Goal: Communication & Community: Ask a question

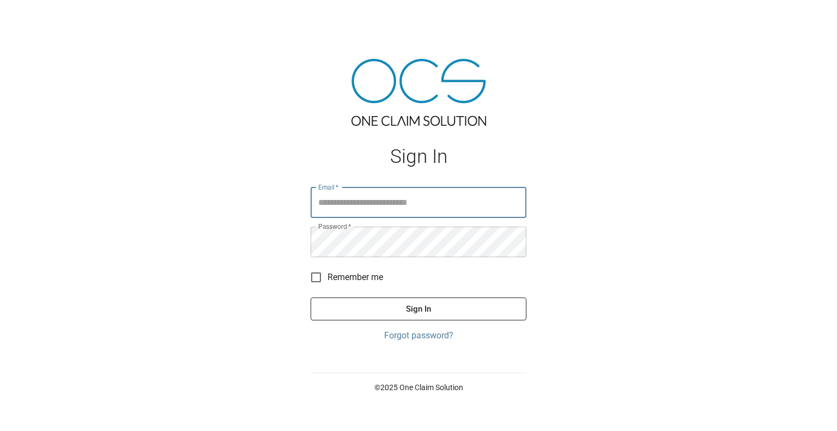
click at [457, 201] on input "Email   *" at bounding box center [418, 202] width 216 height 30
type input "**********"
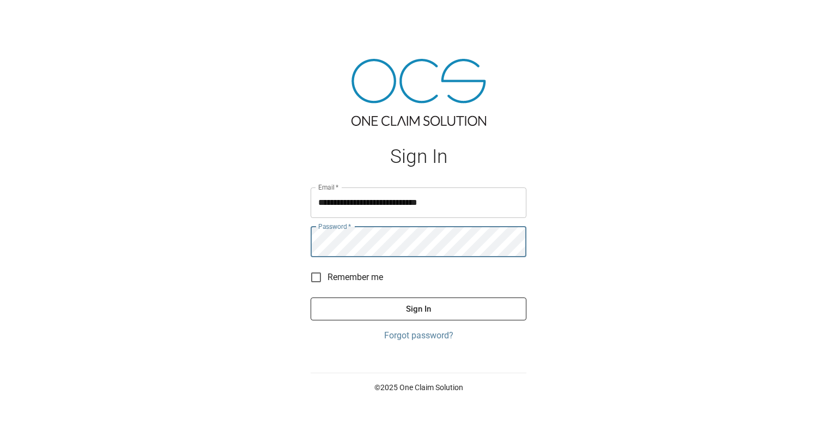
click at [310, 297] on button "Sign In" at bounding box center [418, 308] width 216 height 23
click at [373, 308] on button "Sign In" at bounding box center [418, 308] width 216 height 23
click at [310, 297] on button "Sign In" at bounding box center [418, 308] width 216 height 23
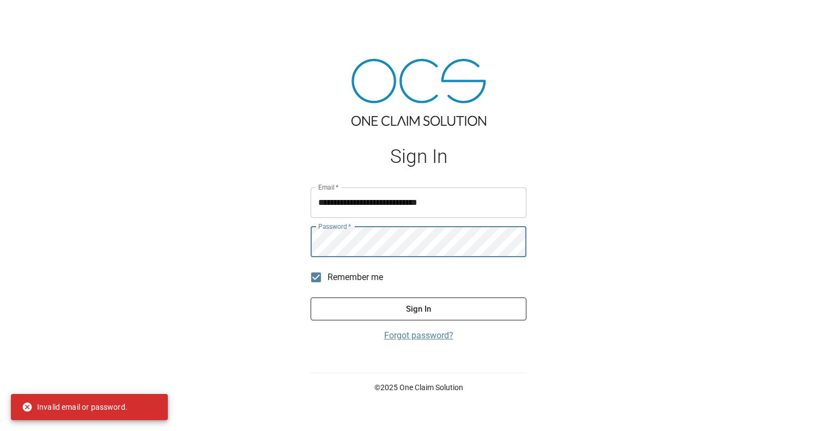
click at [416, 339] on link "Forgot password?" at bounding box center [418, 335] width 216 height 13
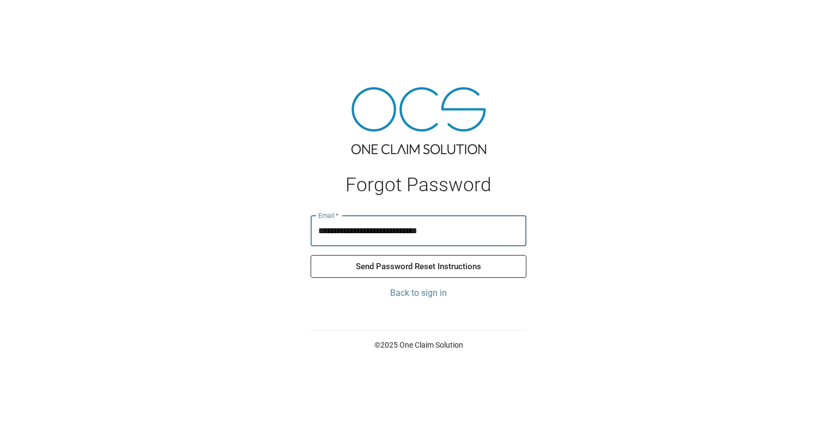
type input "**********"
click at [407, 265] on button "Send Password Reset Instructions" at bounding box center [418, 266] width 216 height 23
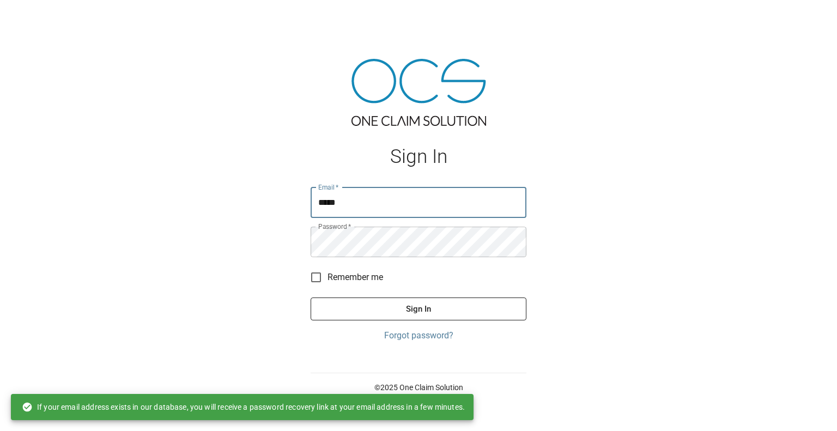
type input "**********"
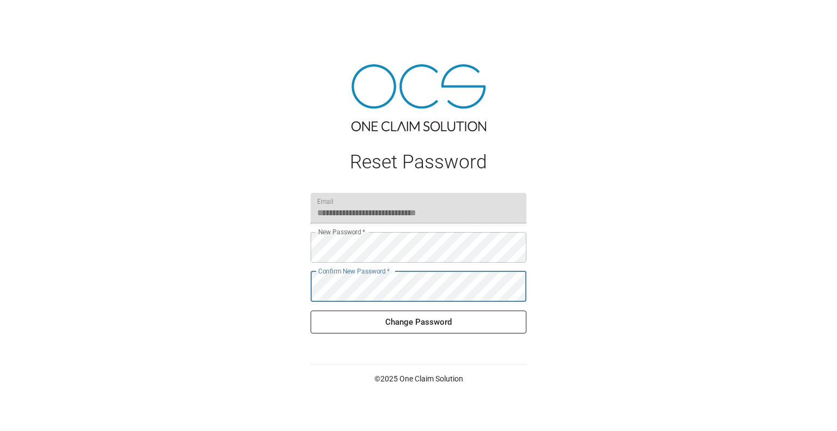
click at [410, 326] on button "Change Password" at bounding box center [418, 321] width 216 height 23
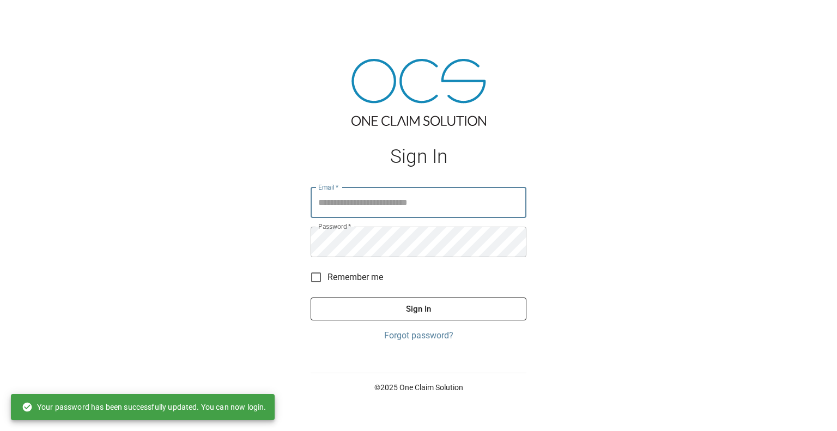
click at [387, 211] on input "Email   *" at bounding box center [418, 202] width 216 height 30
click at [353, 202] on input "***" at bounding box center [418, 202] width 216 height 30
type input "**********"
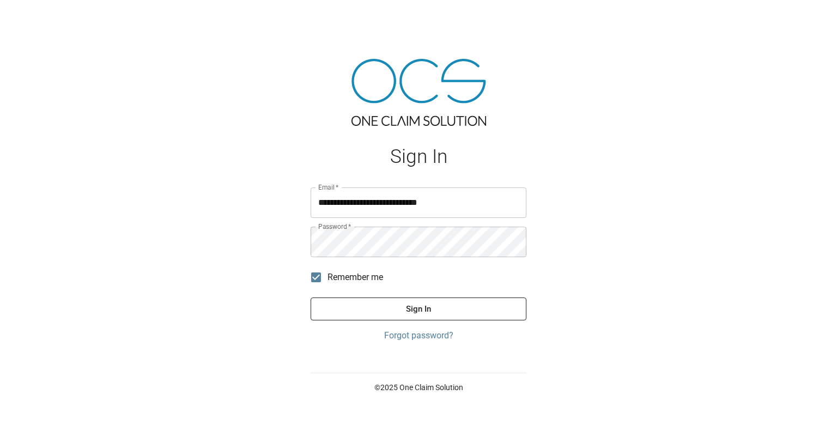
click at [364, 315] on button "Sign In" at bounding box center [418, 308] width 216 height 23
click at [310, 297] on button "Sign In" at bounding box center [418, 308] width 216 height 23
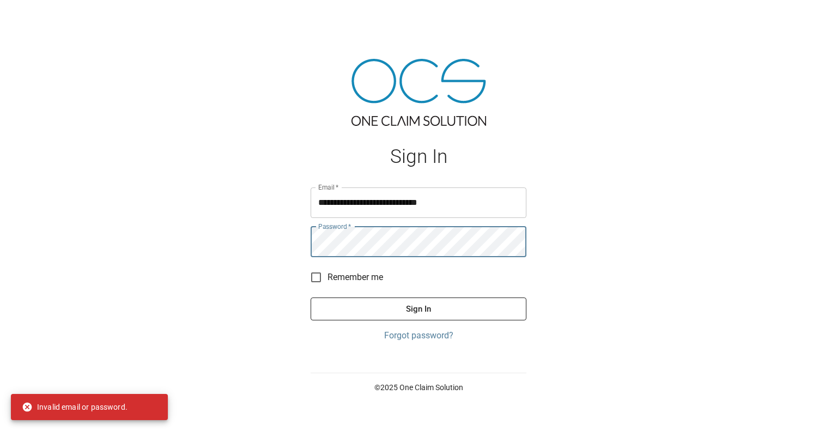
click at [310, 297] on button "Sign In" at bounding box center [418, 308] width 216 height 23
click at [290, 243] on div "**********" at bounding box center [418, 215] width 837 height 431
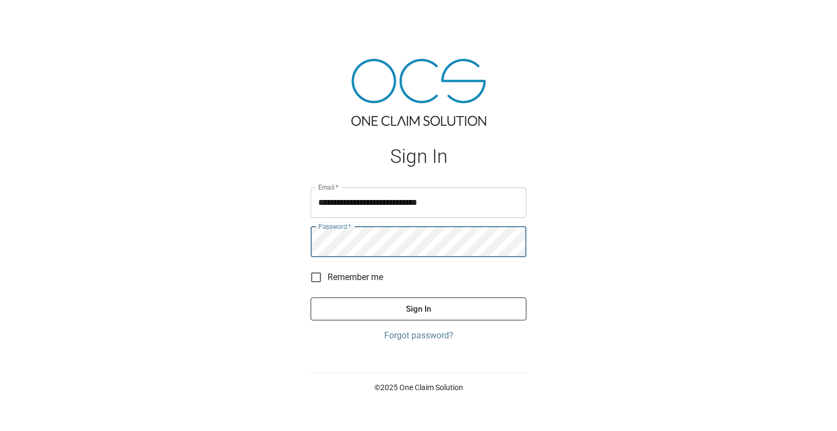
click at [310, 297] on button "Sign In" at bounding box center [418, 308] width 216 height 23
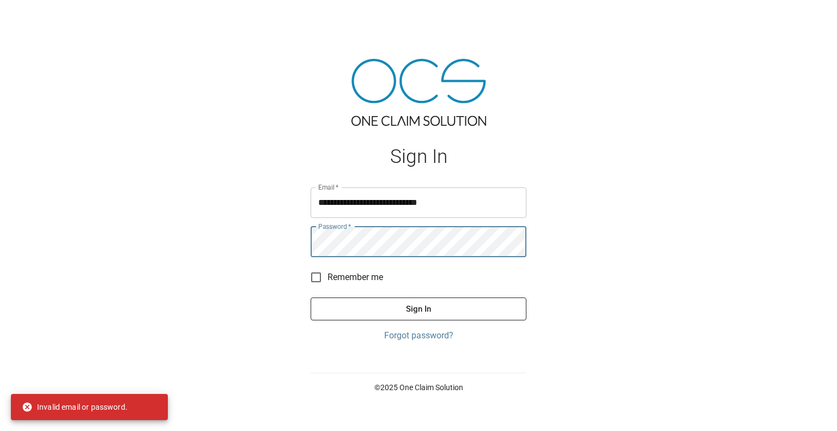
click at [266, 240] on div "**********" at bounding box center [418, 215] width 837 height 431
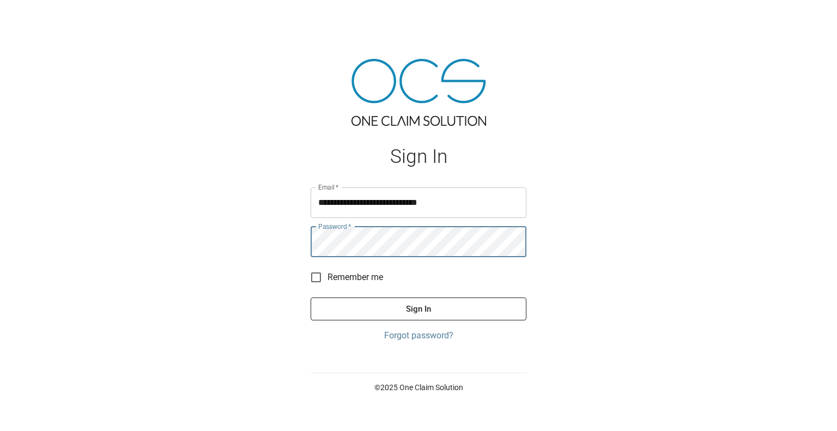
click at [310, 297] on button "Sign In" at bounding box center [418, 308] width 216 height 23
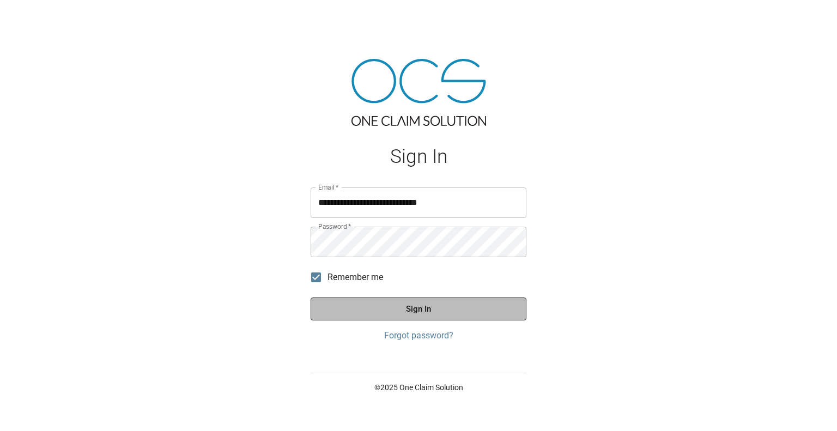
click at [407, 306] on button "Sign In" at bounding box center [418, 308] width 216 height 23
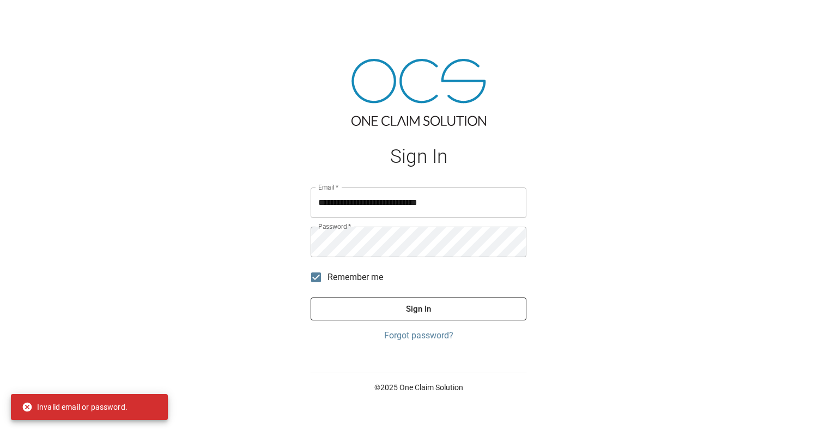
click at [573, 276] on div "**********" at bounding box center [418, 215] width 837 height 431
click at [410, 332] on link "Forgot password?" at bounding box center [418, 335] width 216 height 13
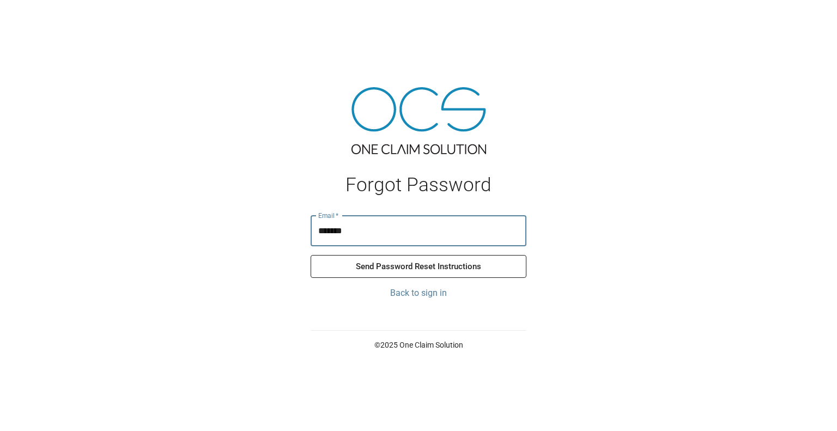
type input "**********"
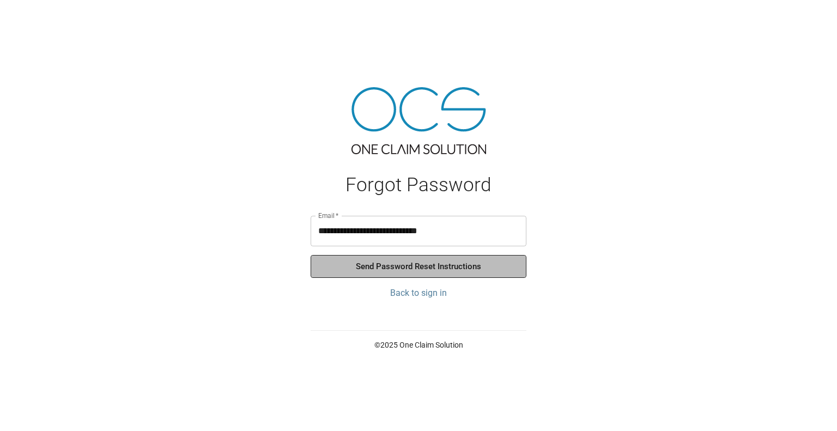
click at [412, 266] on button "Send Password Reset Instructions" at bounding box center [418, 266] width 216 height 23
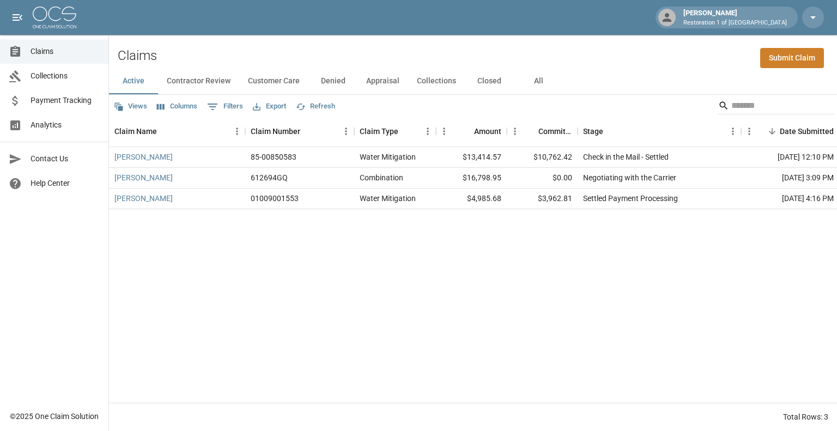
click at [539, 313] on div "[PERSON_NAME] 85-00850583 Water Mitigation $13,414.57 $10,762.42 Check in the M…" at bounding box center [618, 274] width 1018 height 255
click at [262, 78] on button "Customer Care" at bounding box center [273, 81] width 69 height 26
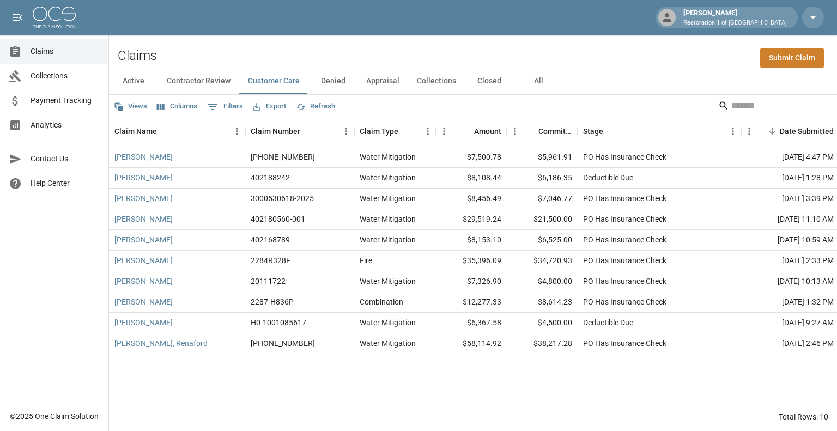
click at [533, 83] on button "All" at bounding box center [538, 81] width 49 height 26
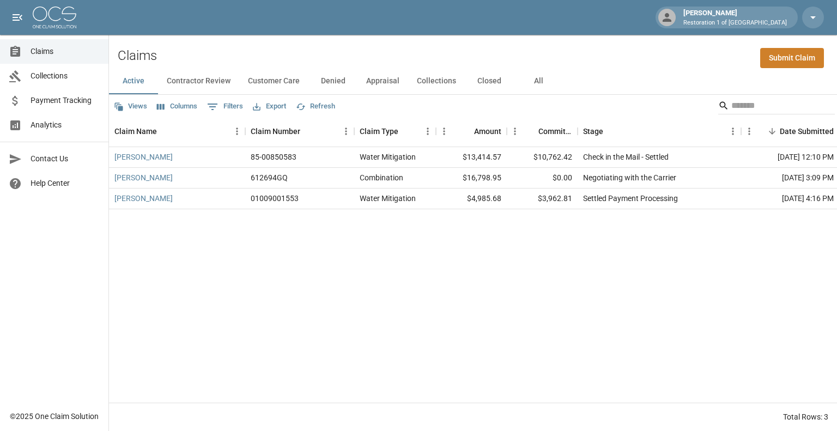
click at [551, 265] on div "[PERSON_NAME] 85-00850583 Water Mitigation $13,414.57 $10,762.42 Check in the M…" at bounding box center [618, 274] width 1018 height 255
click at [535, 80] on button "All" at bounding box center [538, 81] width 49 height 26
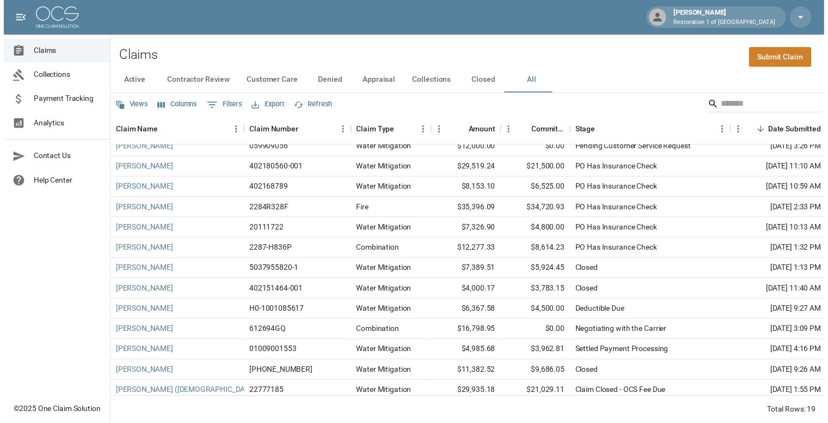
scroll to position [37, 0]
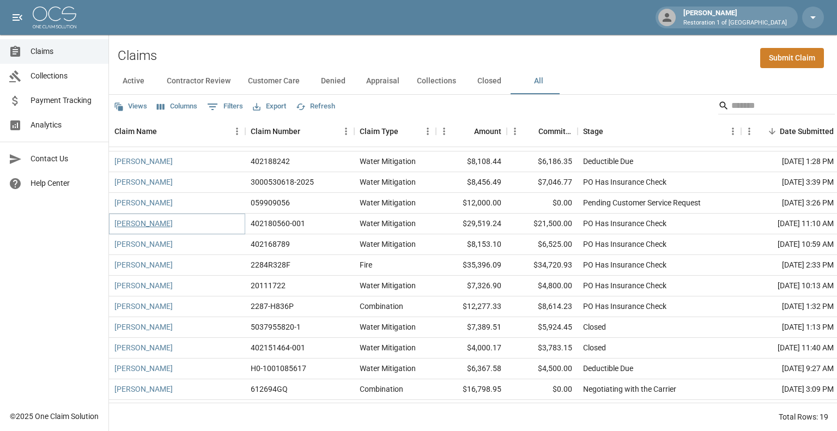
click at [150, 225] on link "[PERSON_NAME]" at bounding box center [143, 223] width 58 height 11
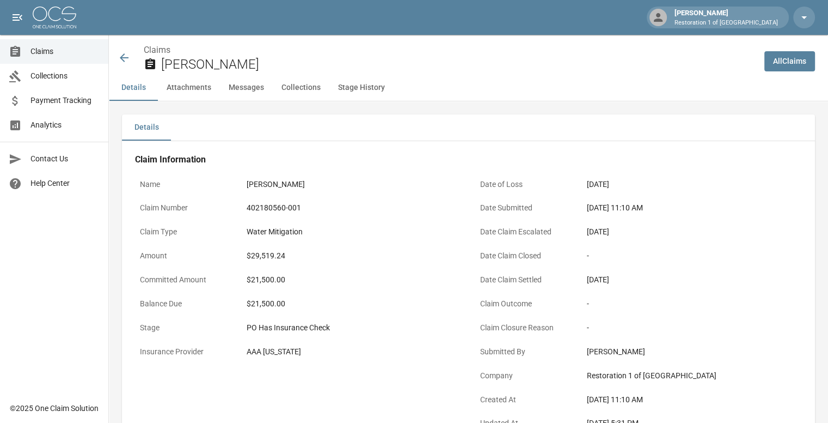
click at [247, 87] on button "Messages" at bounding box center [246, 88] width 53 height 26
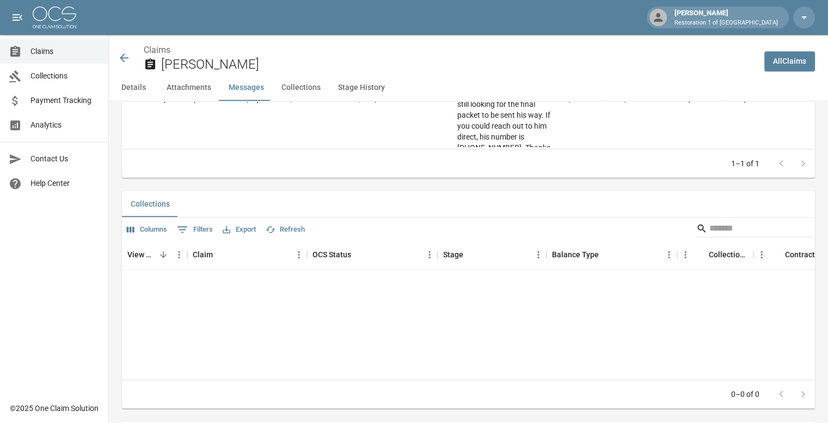
scroll to position [1180, 0]
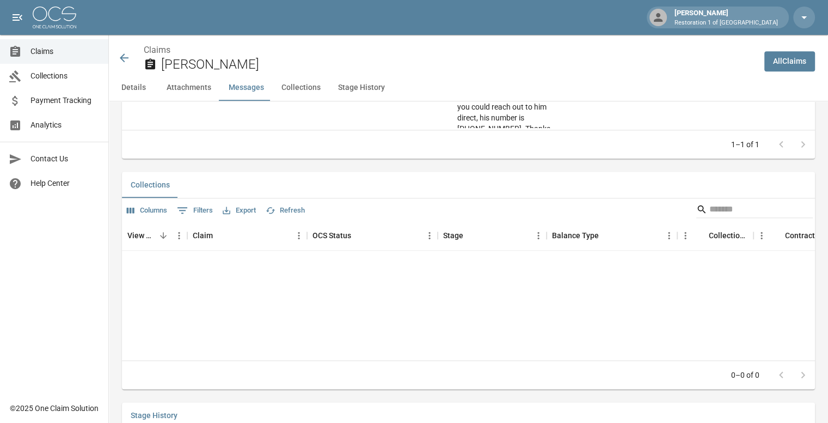
click at [235, 296] on div "View Collection Claim OCS Status Stage Balance Type Collections Fee Contractor …" at bounding box center [468, 290] width 693 height 140
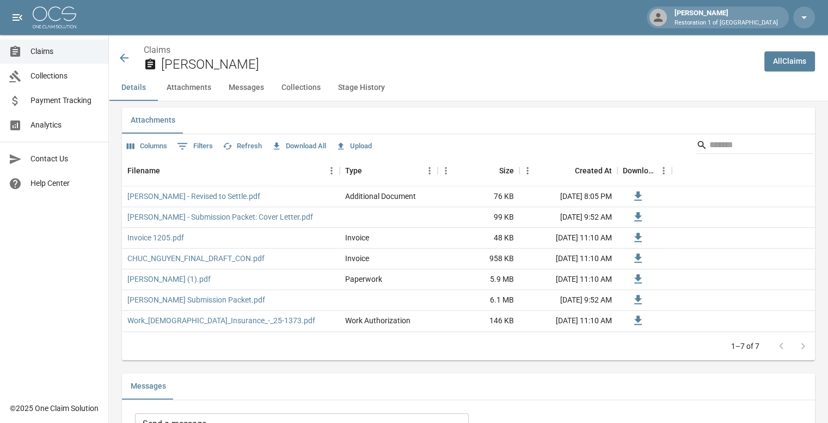
scroll to position [614, 0]
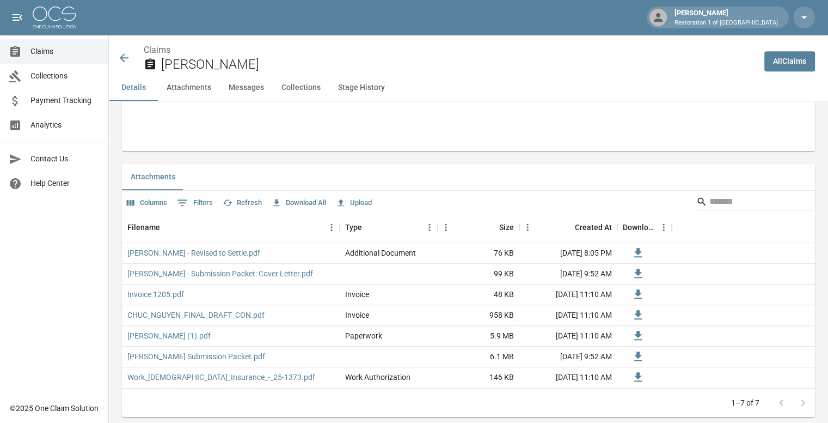
click at [237, 87] on button "Messages" at bounding box center [246, 88] width 53 height 26
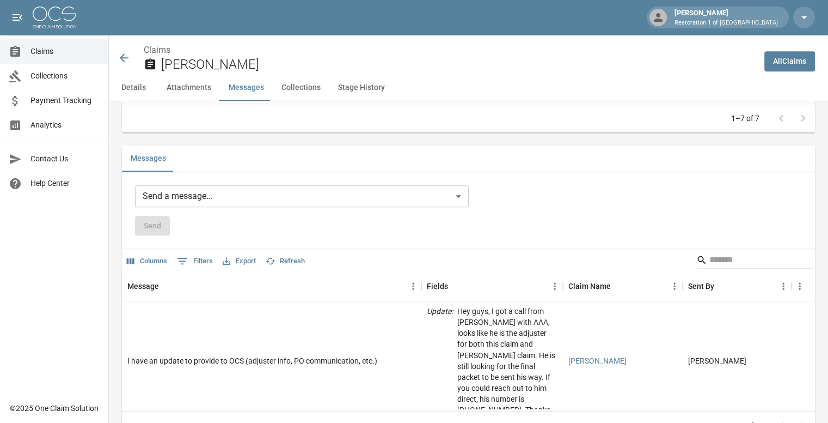
scroll to position [907, 0]
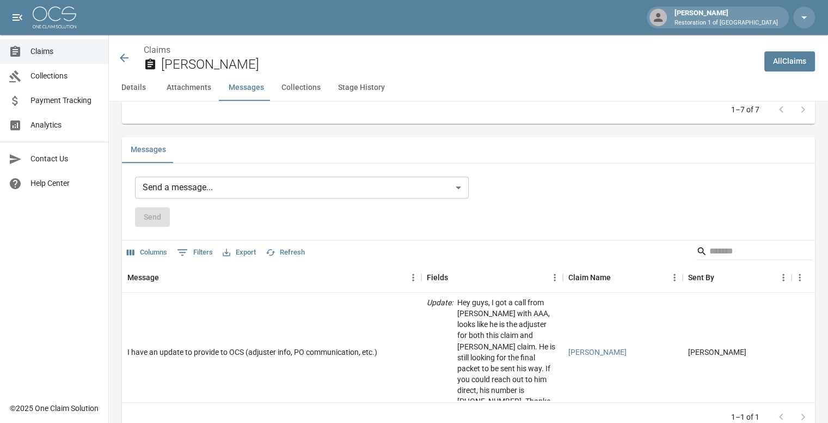
click at [176, 187] on body "[PERSON_NAME] Restoration 1 of Grand Rapids Claims Collections Payment Tracking…" at bounding box center [414, 17] width 828 height 1849
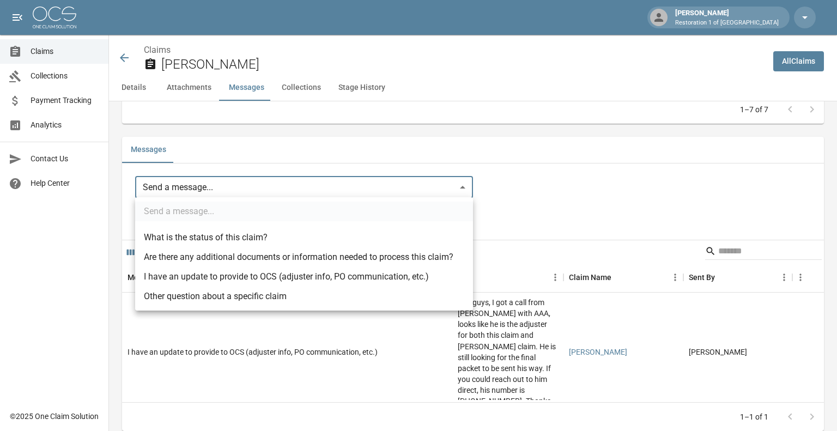
click at [213, 301] on li "Other question about a specific claim" at bounding box center [304, 296] width 338 height 20
type input "**********"
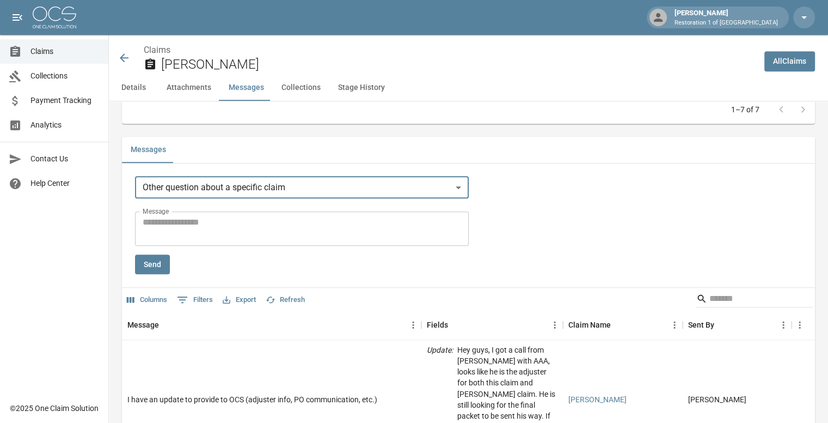
click at [203, 229] on textarea "Message" at bounding box center [302, 228] width 319 height 25
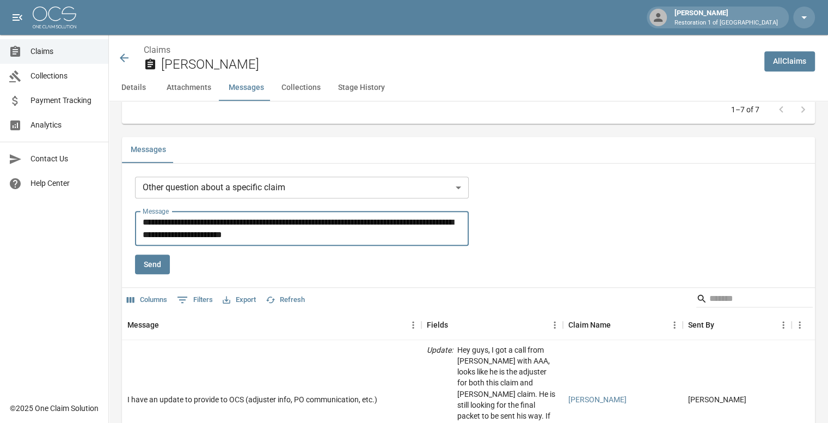
click at [334, 230] on textarea "**********" at bounding box center [304, 228] width 322 height 25
type textarea "**********"
click at [152, 262] on button "Send" at bounding box center [152, 264] width 35 height 20
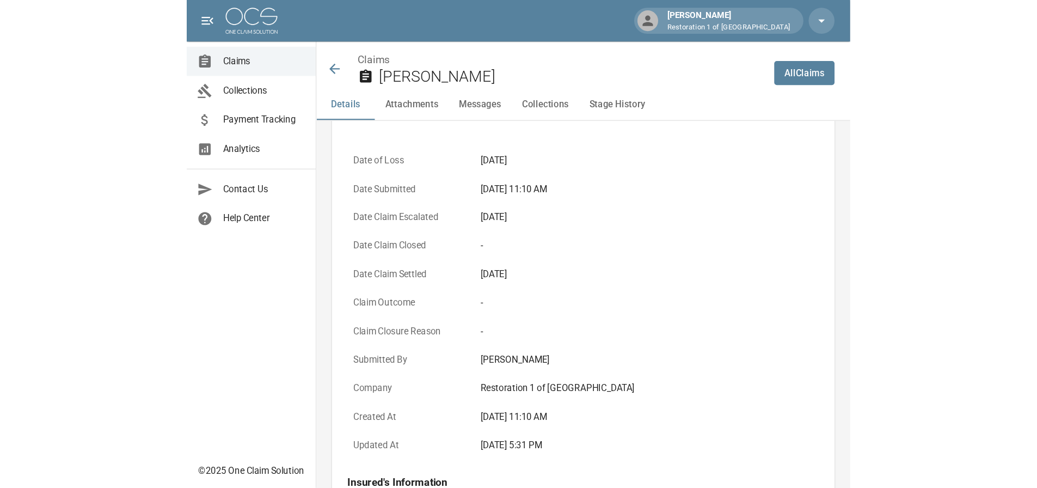
scroll to position [254, 0]
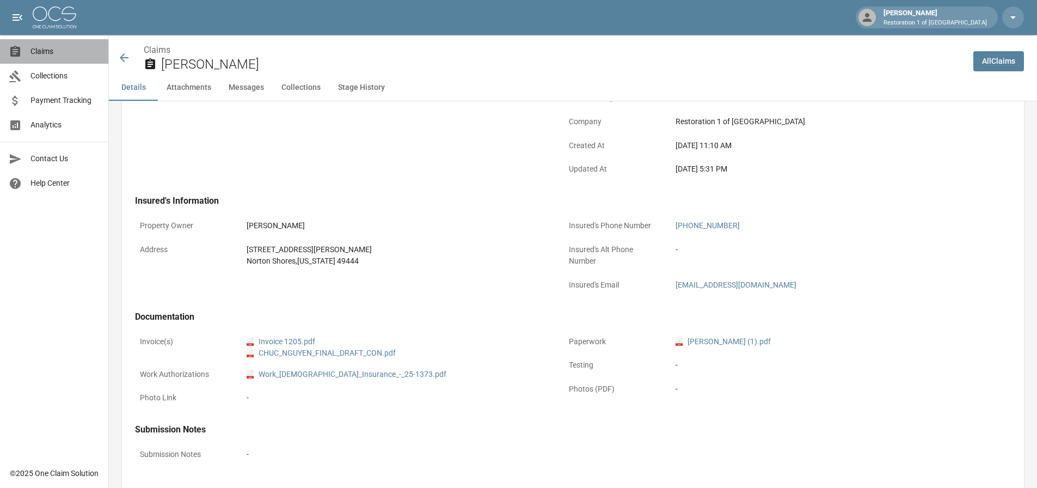
click at [46, 54] on span "Claims" at bounding box center [64, 51] width 69 height 11
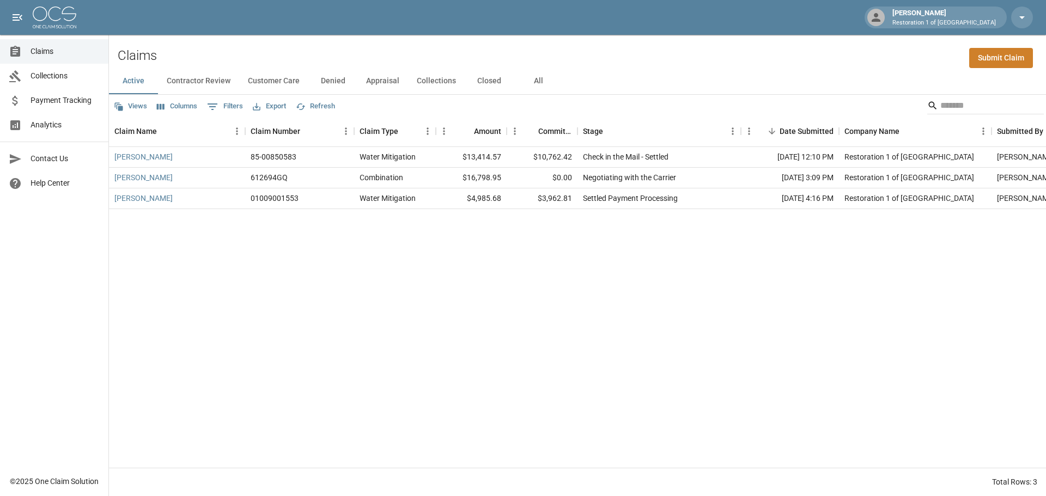
click at [538, 80] on button "All" at bounding box center [538, 81] width 49 height 26
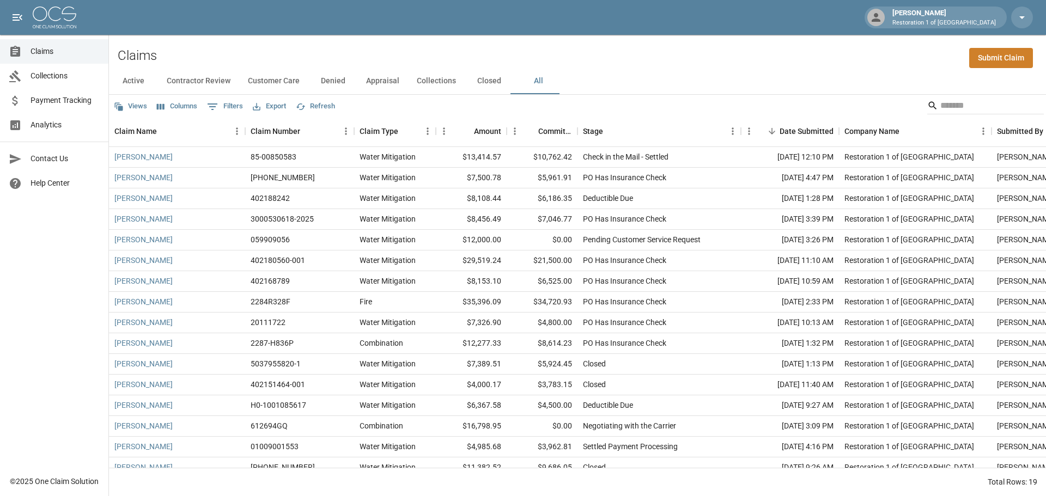
click at [429, 82] on button "Collections" at bounding box center [436, 81] width 57 height 26
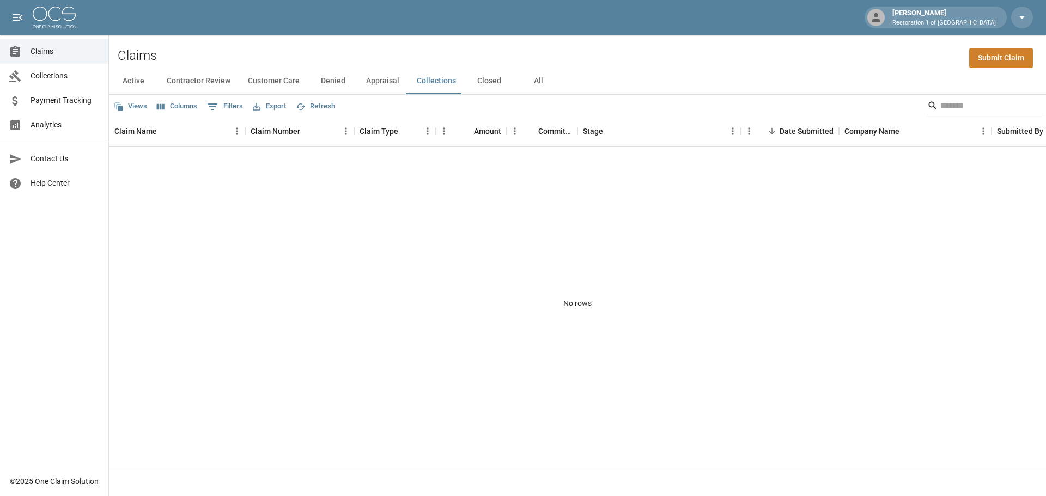
click at [374, 81] on button "Appraisal" at bounding box center [382, 81] width 51 height 26
click at [328, 82] on button "Denied" at bounding box center [332, 81] width 49 height 26
click at [260, 78] on button "Customer Care" at bounding box center [273, 81] width 69 height 26
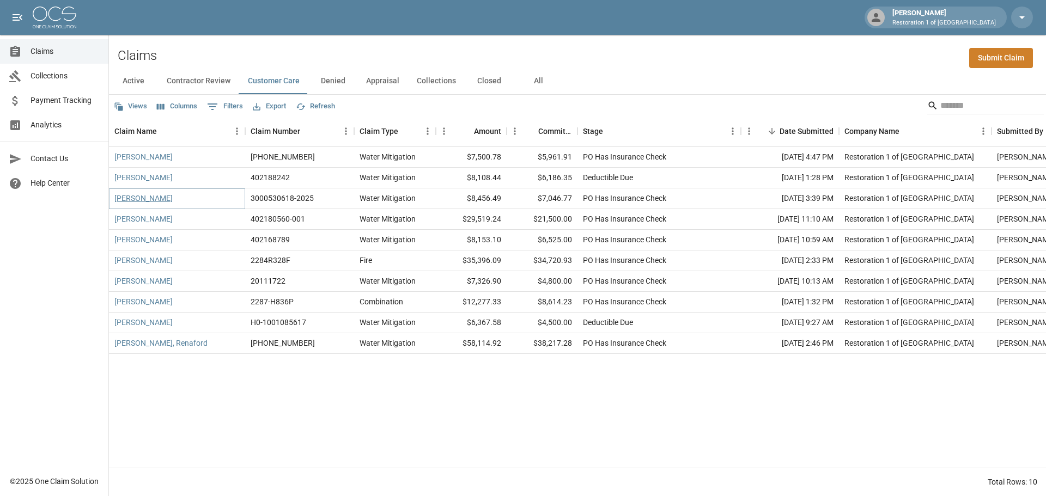
click at [130, 199] on link "[PERSON_NAME]" at bounding box center [143, 198] width 58 height 11
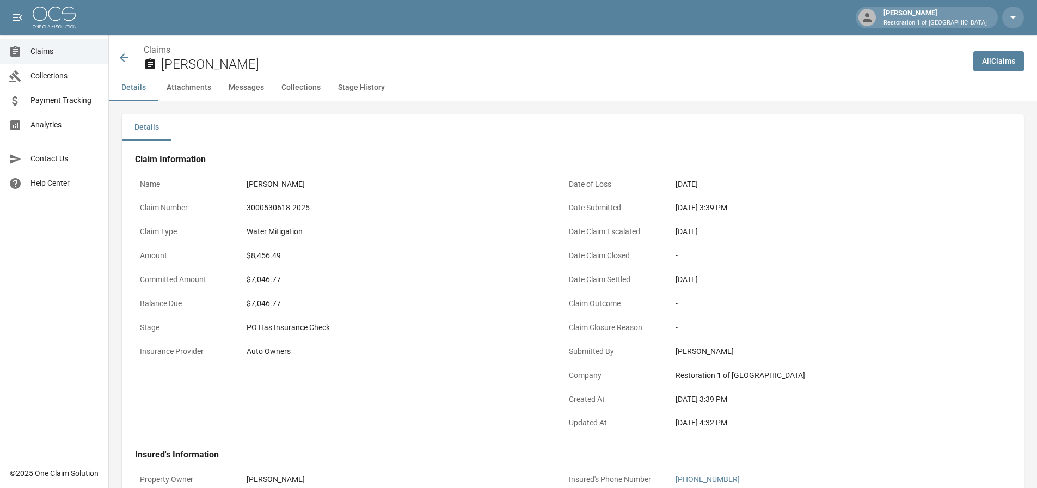
click at [248, 90] on button "Messages" at bounding box center [246, 88] width 53 height 26
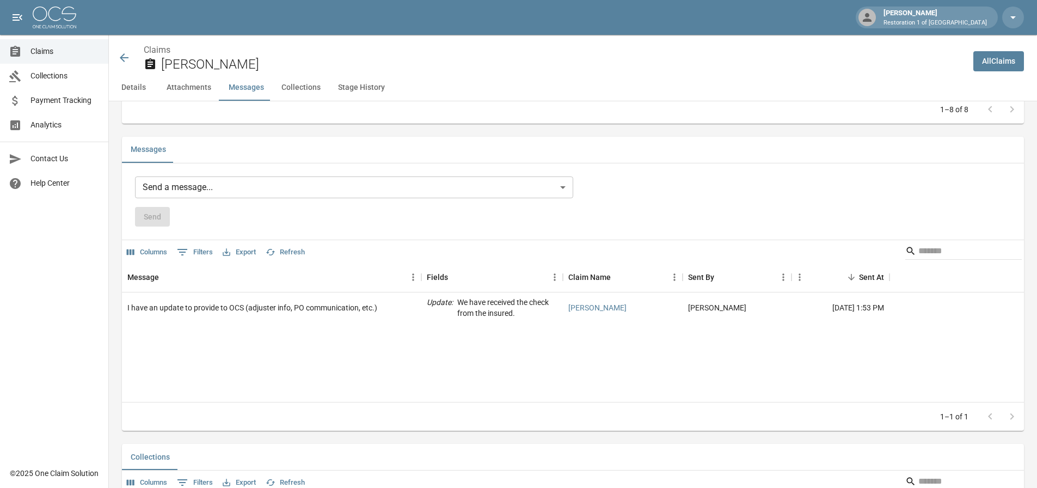
scroll to position [929, 0]
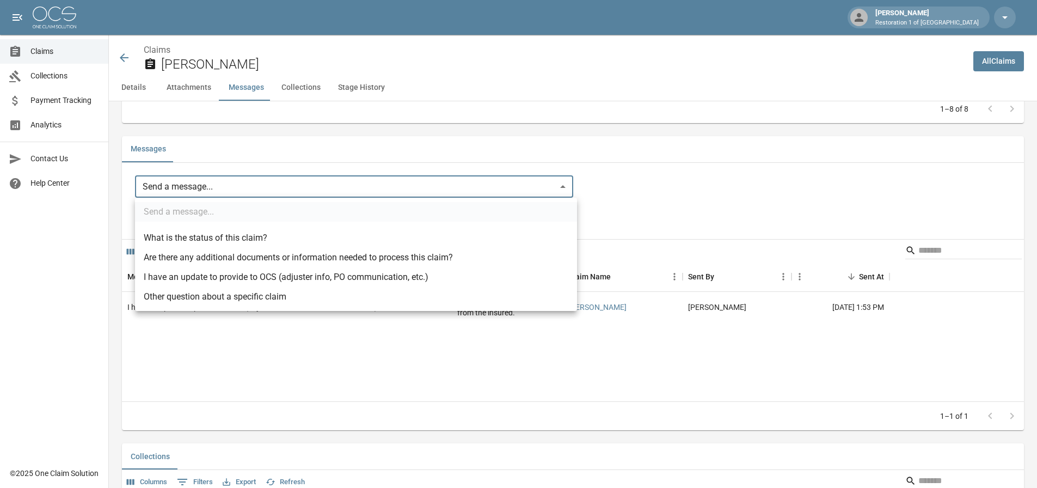
click at [216, 187] on body "[PERSON_NAME] Restoration 1 of Grand Rapids Claims Collections Payment Tracking…" at bounding box center [518, 44] width 1037 height 1946
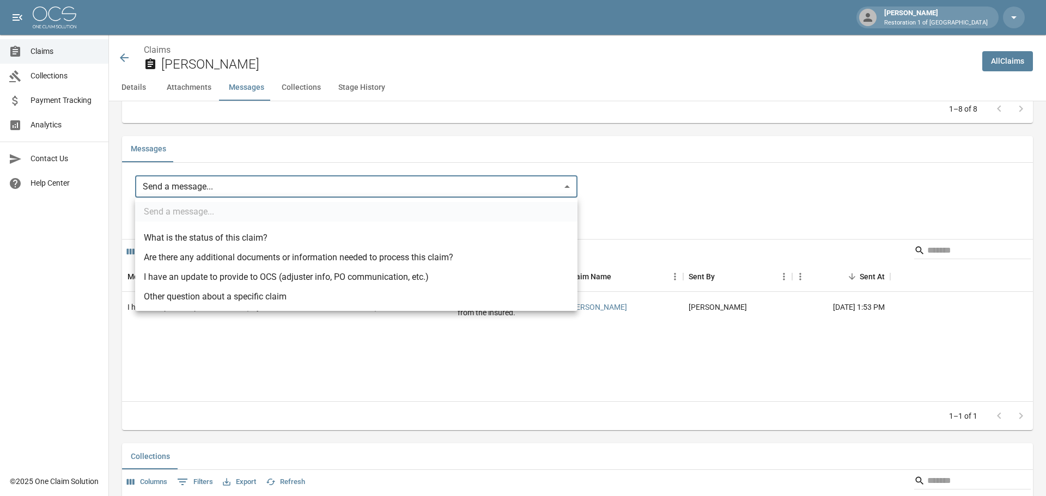
click at [320, 277] on li "I have an update to provide to OCS (adjuster info, PO communication, etc.)" at bounding box center [356, 277] width 442 height 20
type input "**********"
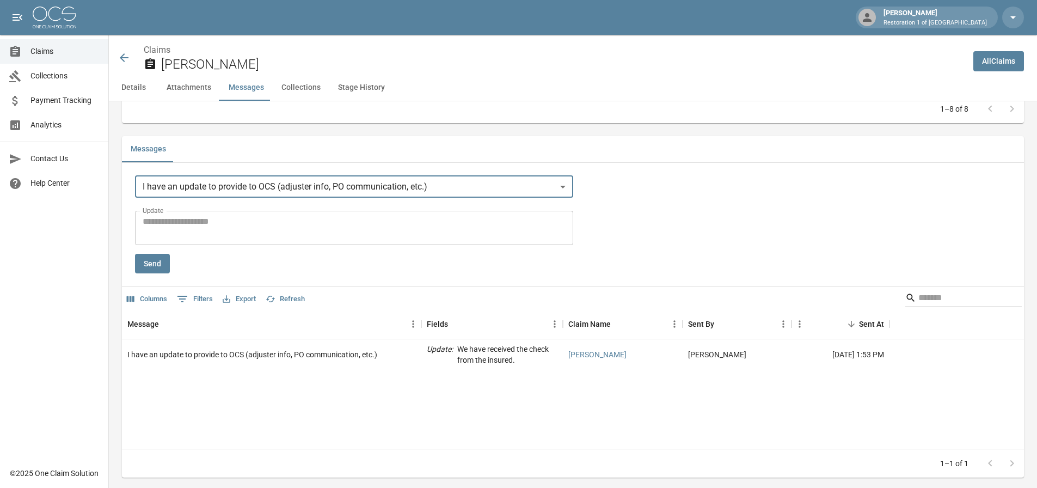
click at [195, 224] on textarea "Update" at bounding box center [354, 227] width 423 height 25
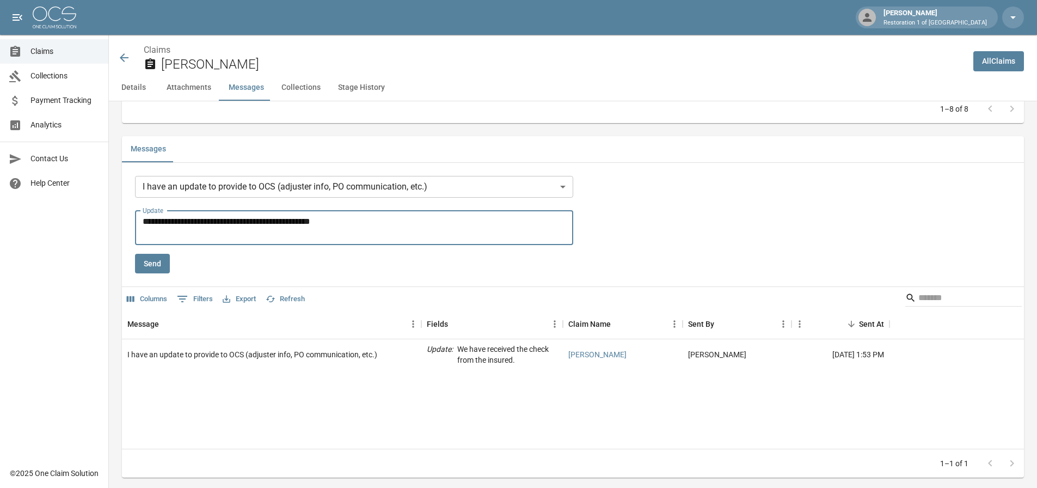
type textarea "**********"
click at [164, 264] on button "Send" at bounding box center [152, 264] width 35 height 20
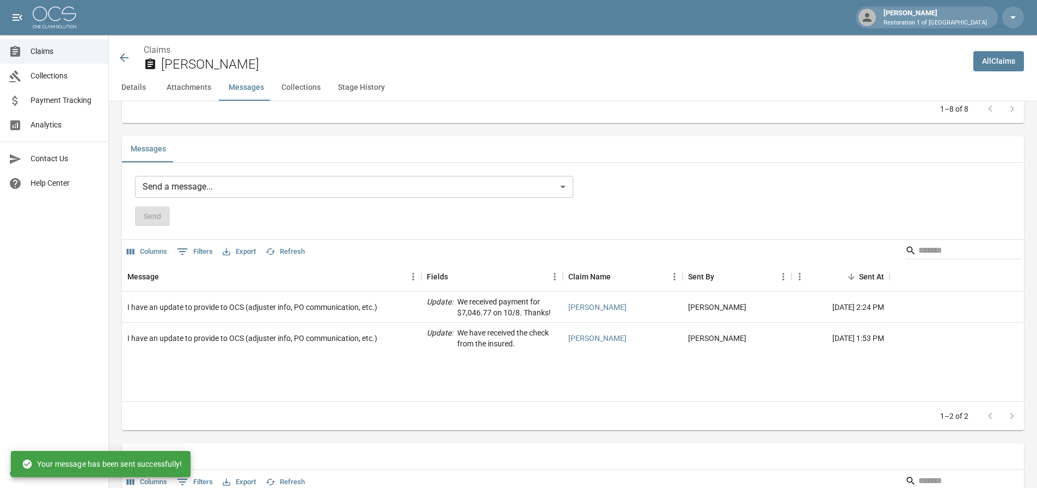
click at [39, 51] on span "Claims" at bounding box center [64, 51] width 69 height 11
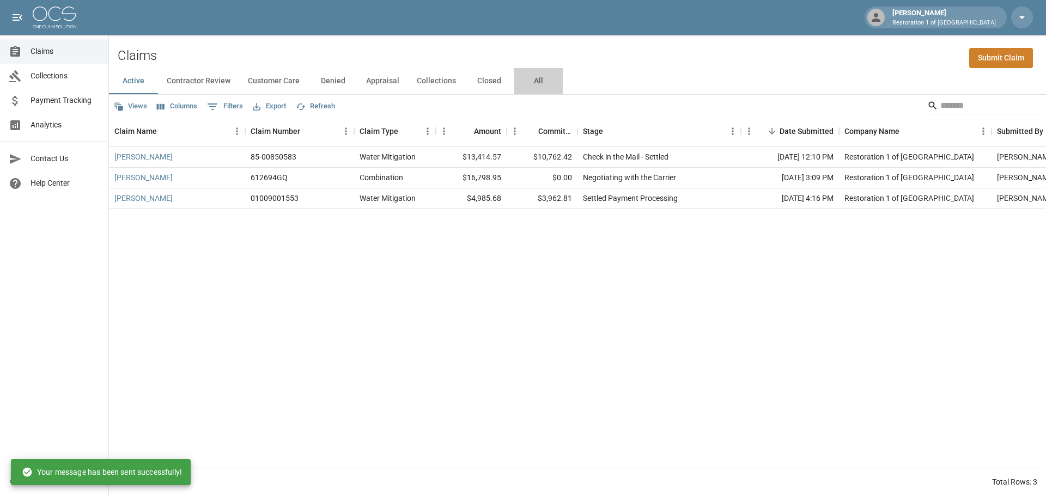
click at [537, 76] on button "All" at bounding box center [538, 81] width 49 height 26
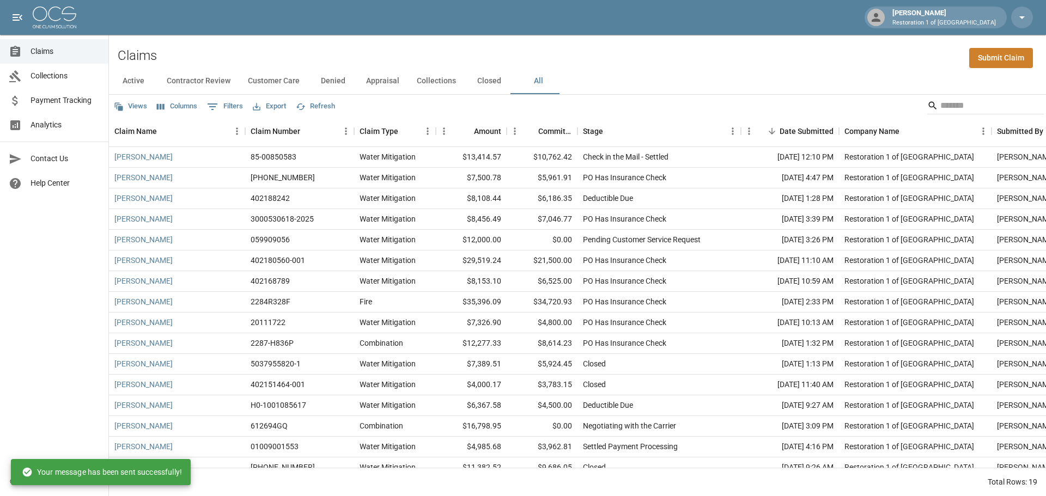
click at [249, 77] on button "Customer Care" at bounding box center [273, 81] width 69 height 26
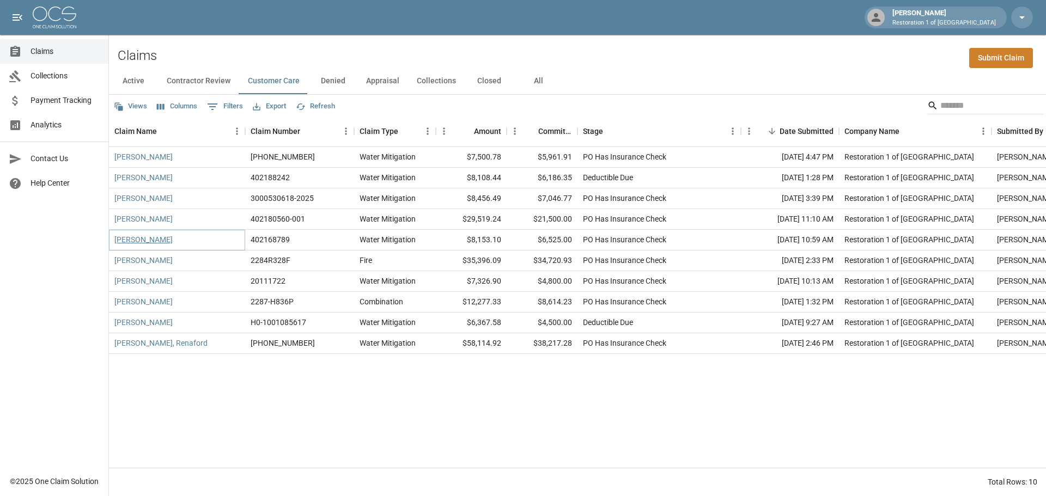
click at [137, 241] on link "[PERSON_NAME]" at bounding box center [143, 239] width 58 height 11
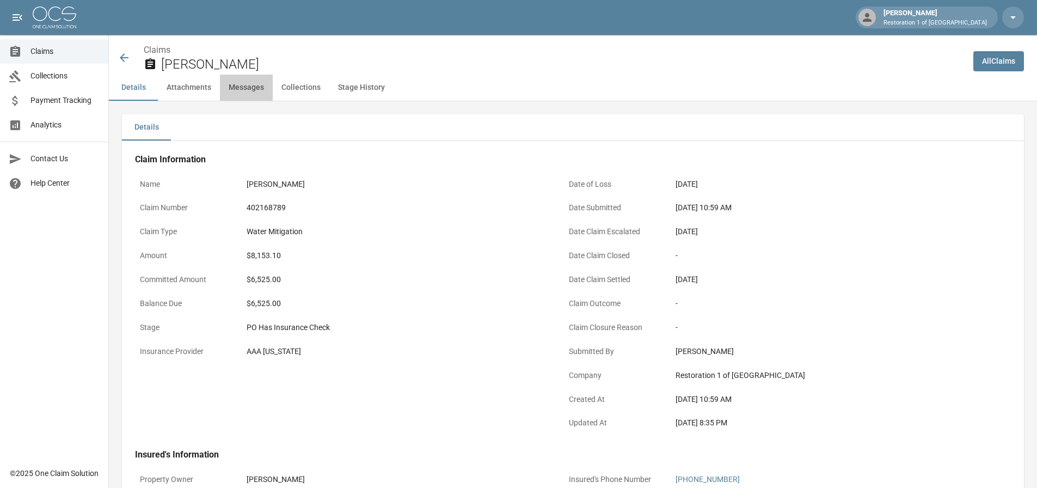
click at [248, 89] on button "Messages" at bounding box center [246, 88] width 53 height 26
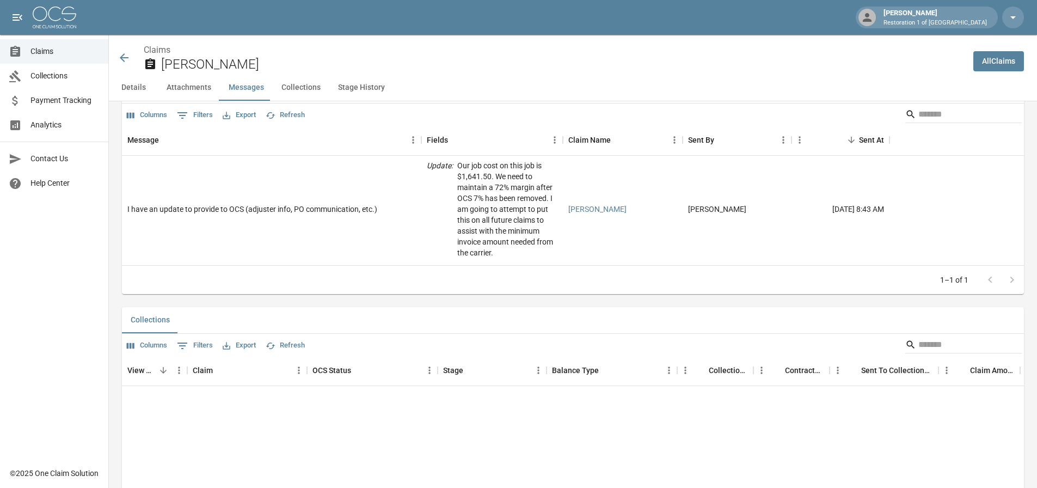
scroll to position [937, 0]
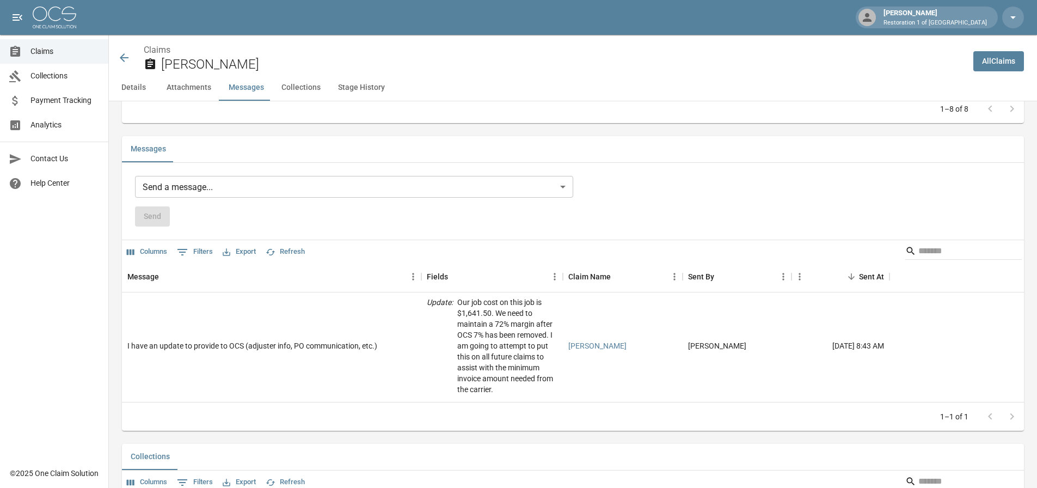
click at [181, 183] on body "[PERSON_NAME] Restoration 1 of Grand Rapids Claims Collections Payment Tracking…" at bounding box center [518, 21] width 1037 height 1917
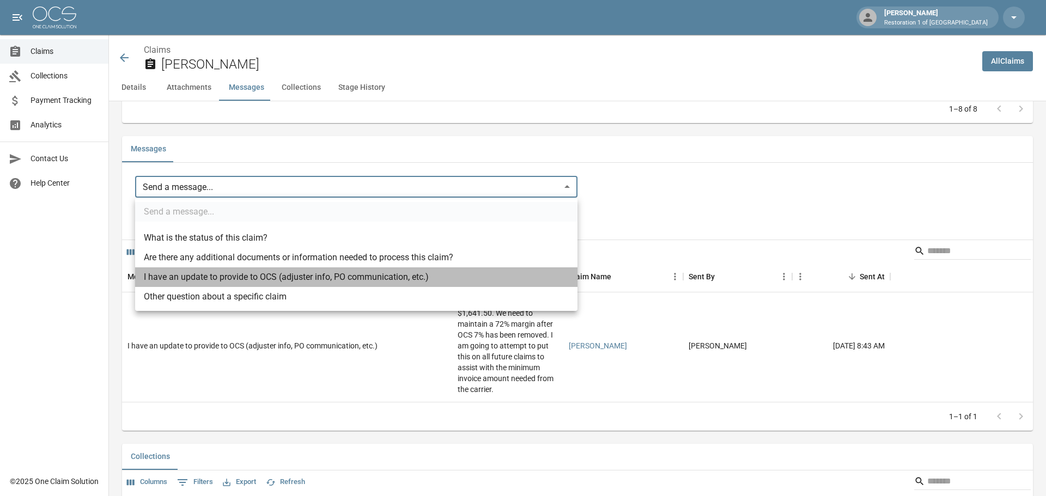
click at [197, 272] on li "I have an update to provide to OCS (adjuster info, PO communication, etc.)" at bounding box center [356, 277] width 442 height 20
type input "**********"
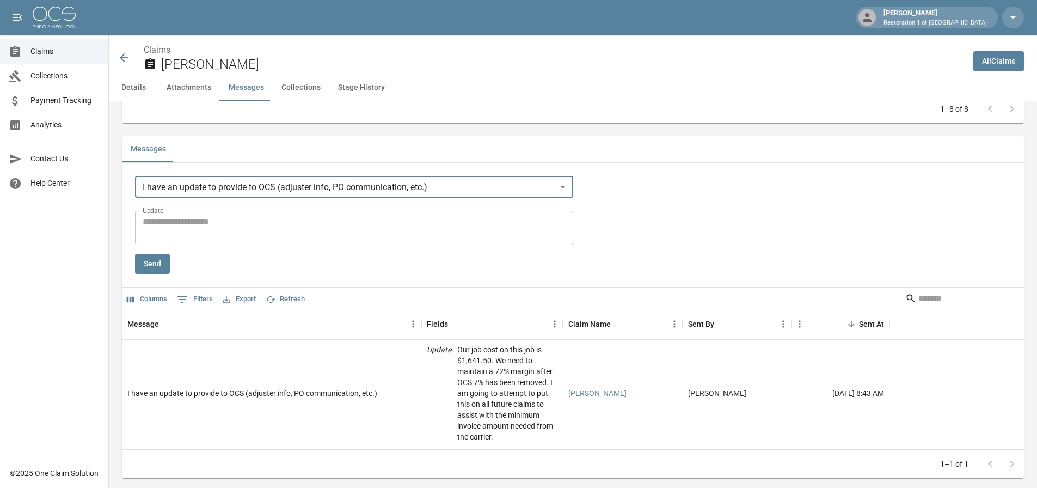
click at [199, 219] on textarea "Update" at bounding box center [354, 228] width 423 height 25
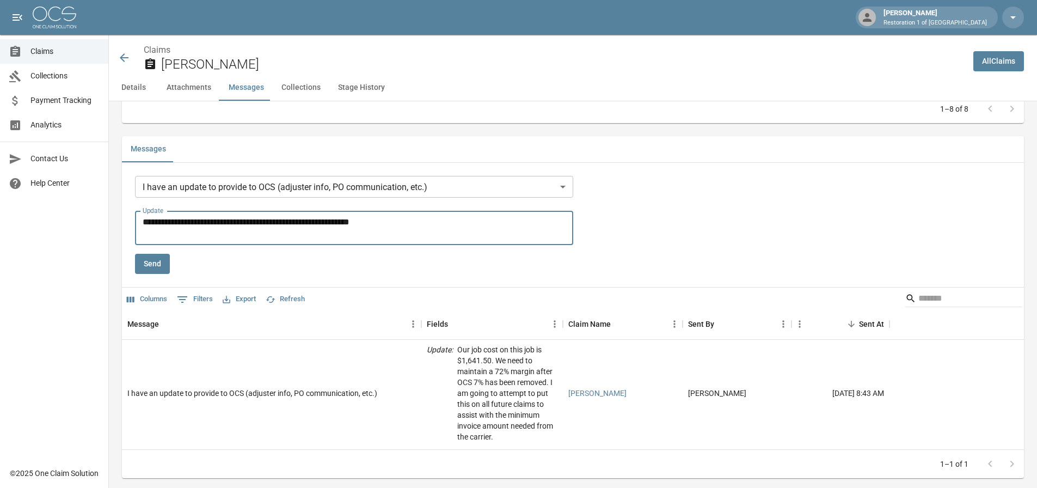
type textarea "**********"
click at [164, 269] on button "Send" at bounding box center [152, 264] width 35 height 20
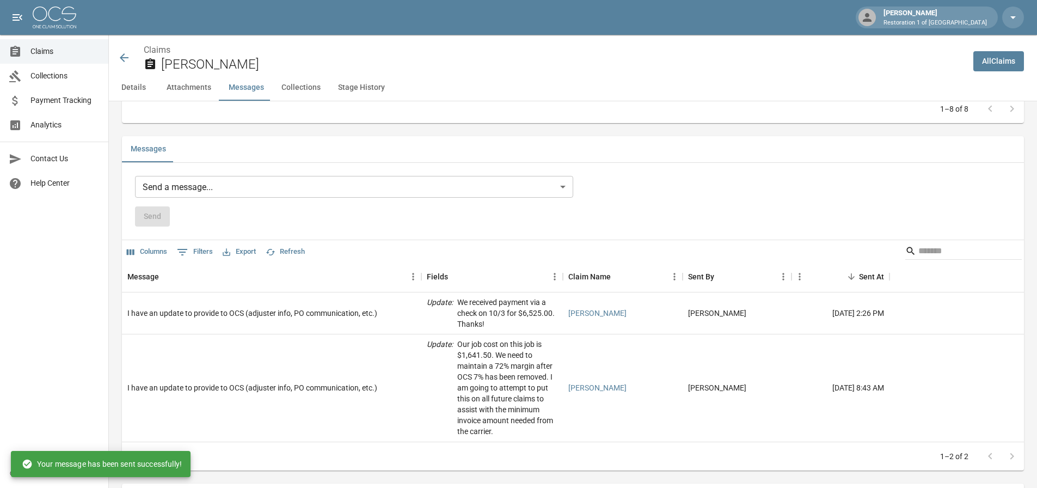
click at [46, 50] on span "Claims" at bounding box center [64, 51] width 69 height 11
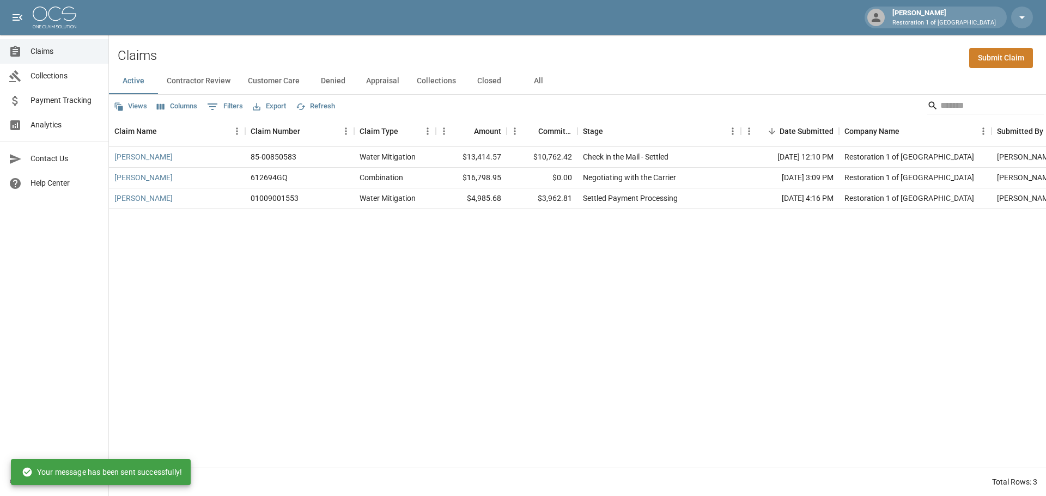
click at [261, 80] on button "Customer Care" at bounding box center [273, 81] width 69 height 26
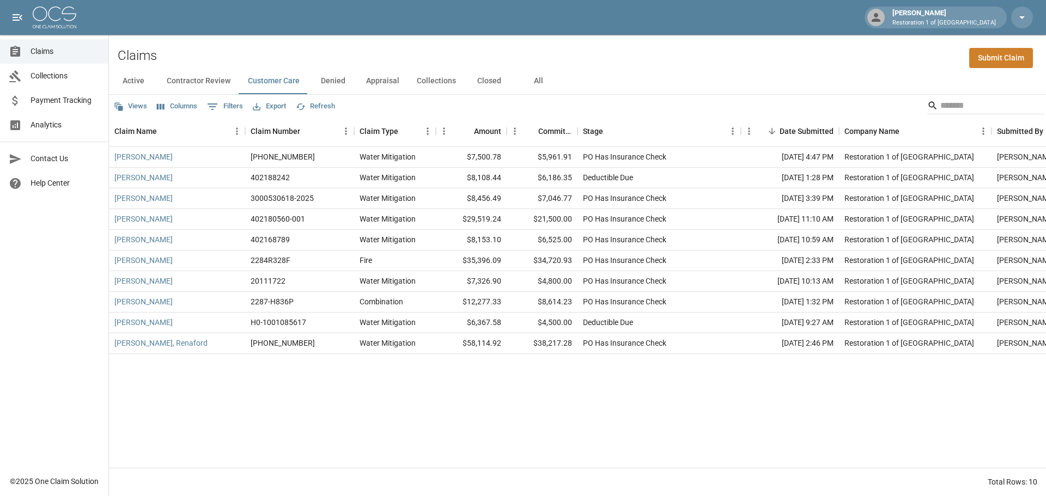
drag, startPoint x: 212, startPoint y: 383, endPoint x: 210, endPoint y: 376, distance: 7.3
click at [212, 383] on div "[PERSON_NAME] [PHONE_NUMBER] Water Mitigation $7,500.78 $5,961.91 PO Has Insura…" at bounding box center [618, 307] width 1018 height 321
click at [536, 81] on button "All" at bounding box center [538, 81] width 49 height 26
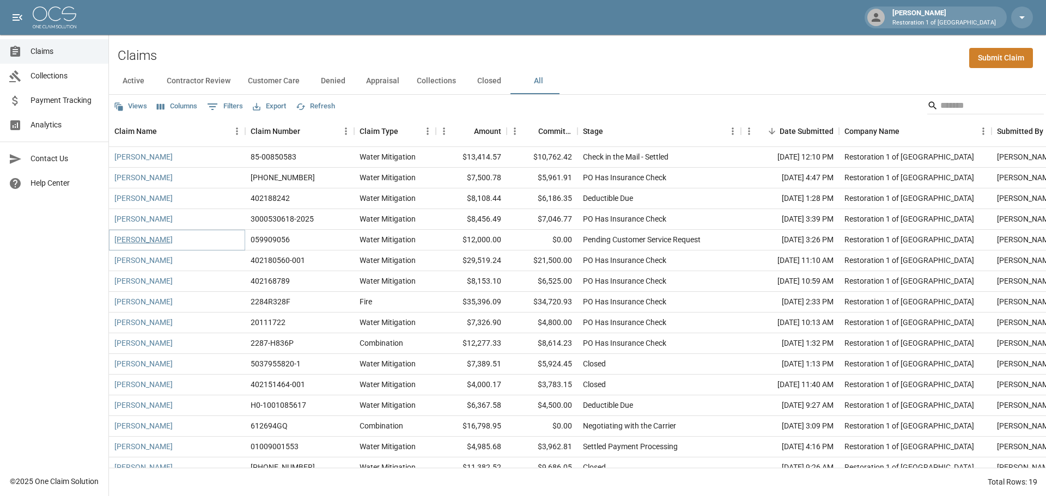
click at [133, 235] on link "[PERSON_NAME]" at bounding box center [143, 239] width 58 height 11
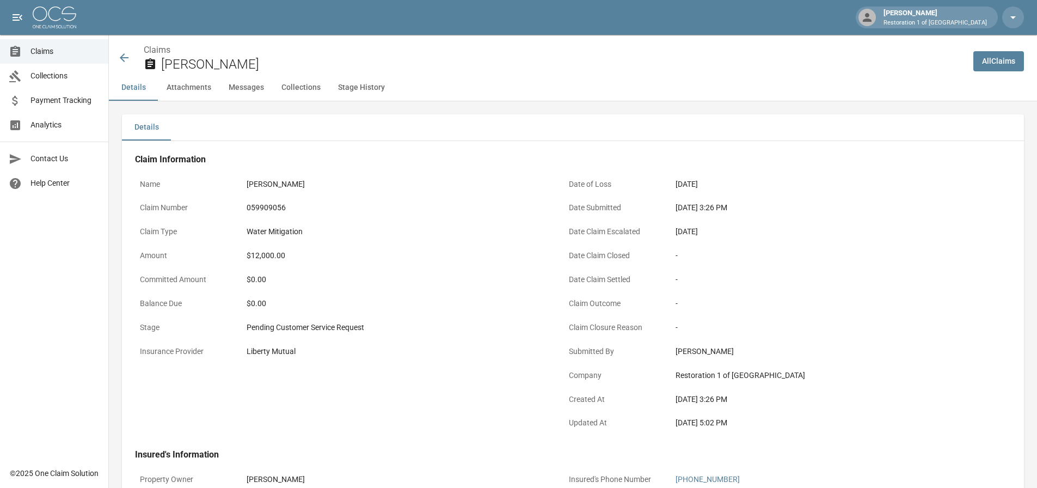
click at [244, 84] on button "Messages" at bounding box center [246, 88] width 53 height 26
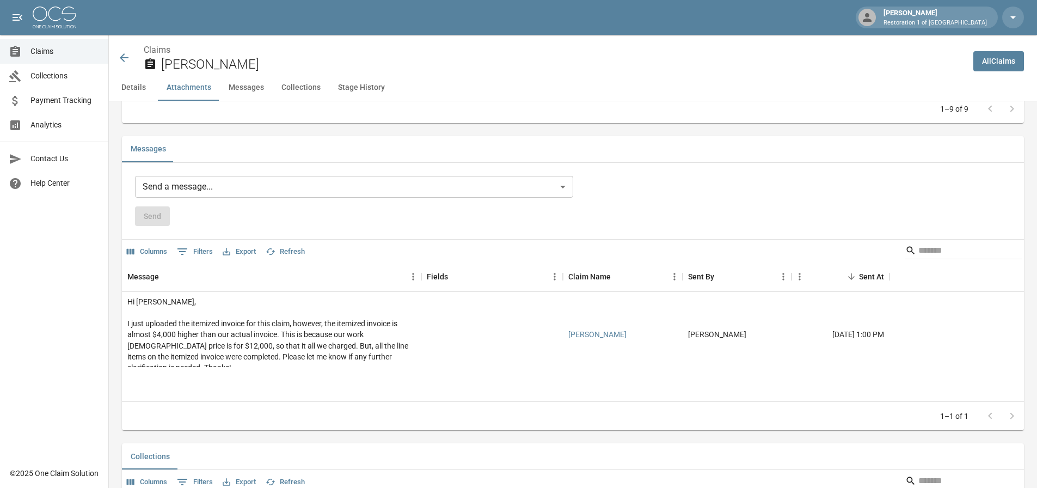
scroll to position [895, 0]
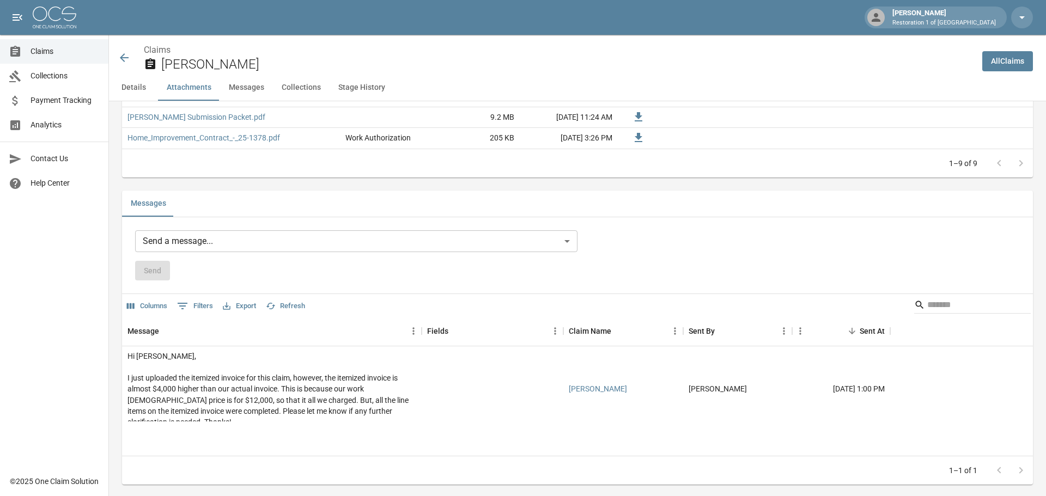
click at [229, 238] on body "[PERSON_NAME] Restoration 1 of Grand Rapids Claims Collections Payment Tracking…" at bounding box center [523, 12] width 1046 height 1814
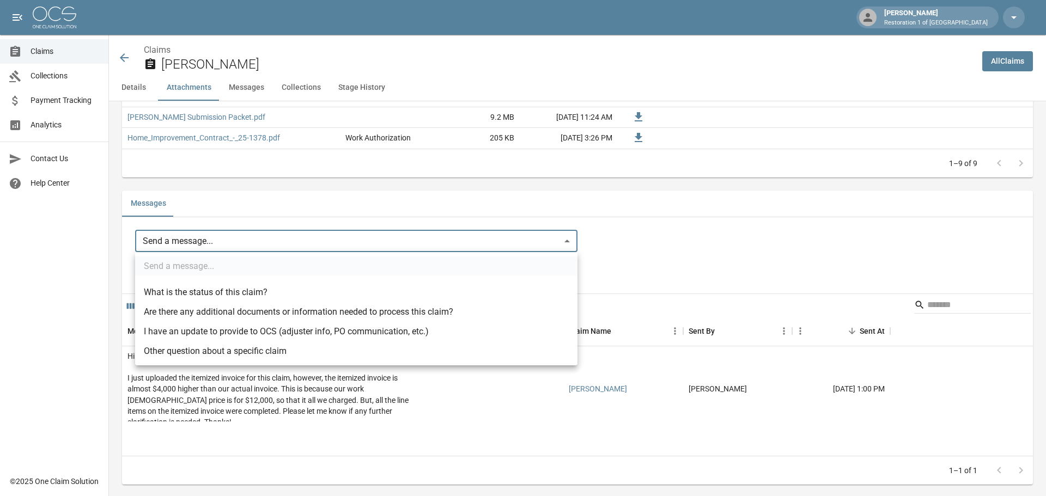
click at [239, 295] on li "What is the status of this claim?" at bounding box center [356, 293] width 442 height 20
type input "**********"
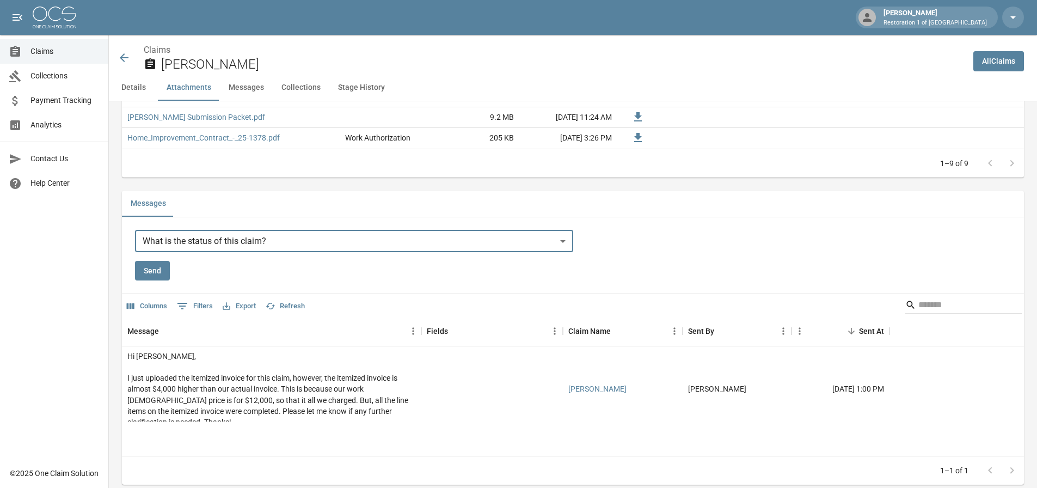
click at [159, 271] on button "Send" at bounding box center [152, 271] width 35 height 20
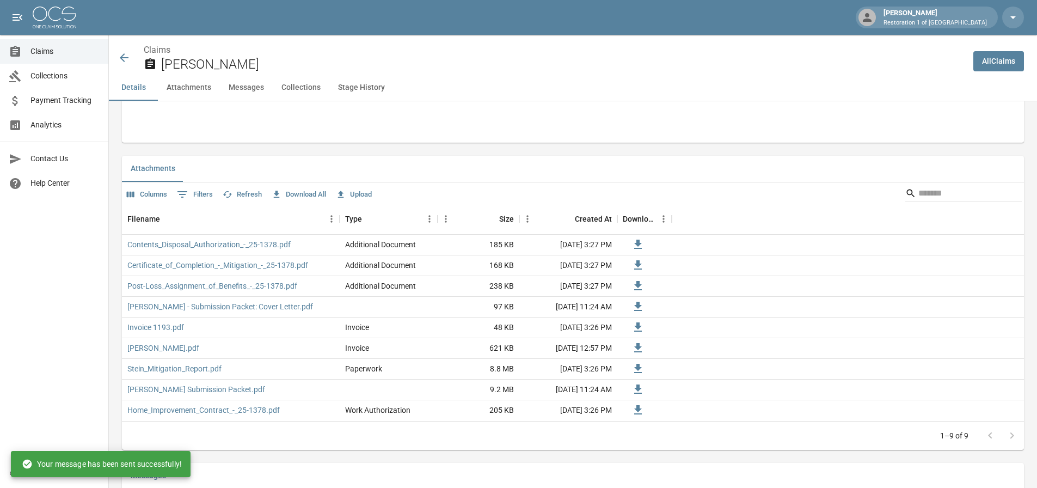
scroll to position [405, 0]
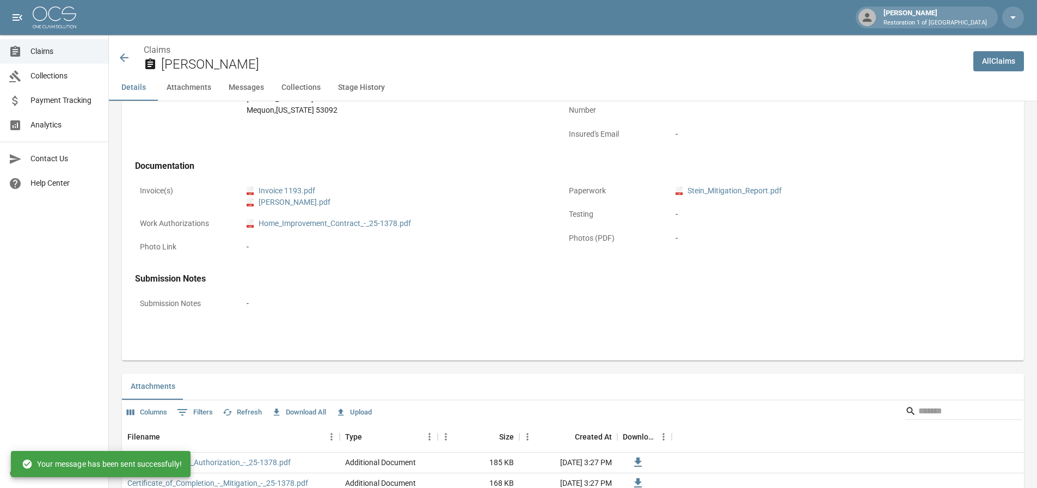
click at [30, 54] on span "Claims" at bounding box center [64, 51] width 69 height 11
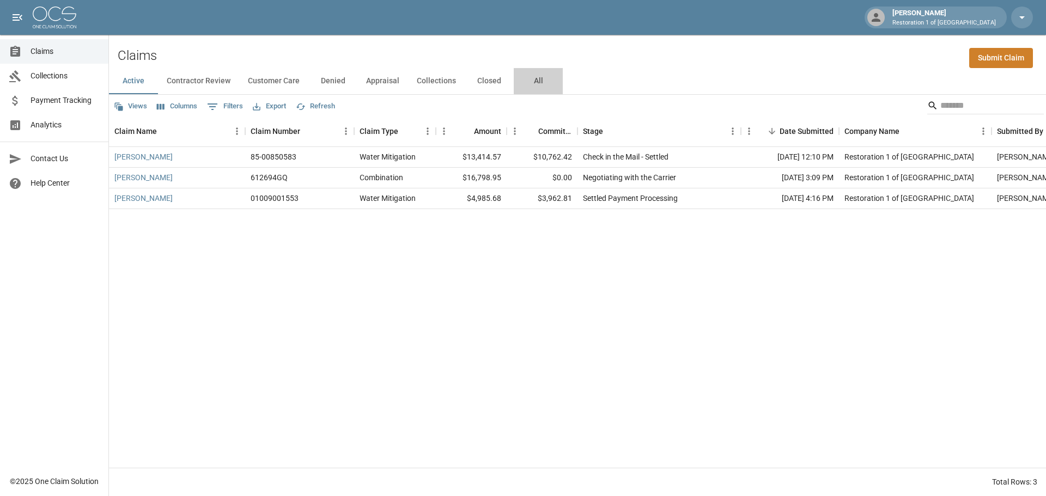
click at [533, 79] on button "All" at bounding box center [538, 81] width 49 height 26
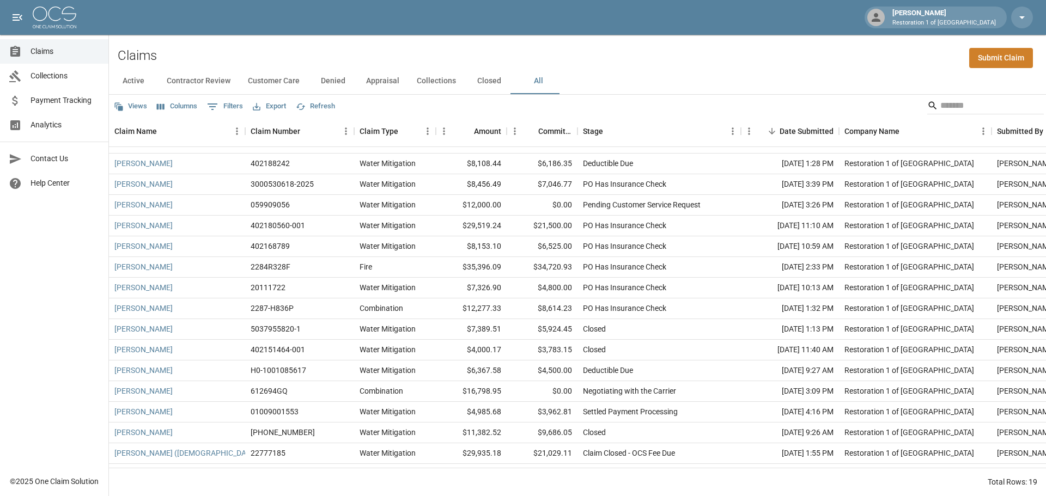
scroll to position [54, 0]
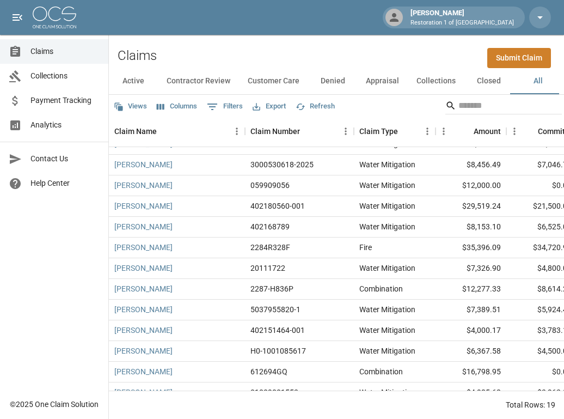
drag, startPoint x: 261, startPoint y: 54, endPoint x: 261, endPoint y: 84, distance: 30.0
click at [261, 54] on div "Claims Submit Claim" at bounding box center [336, 51] width 455 height 33
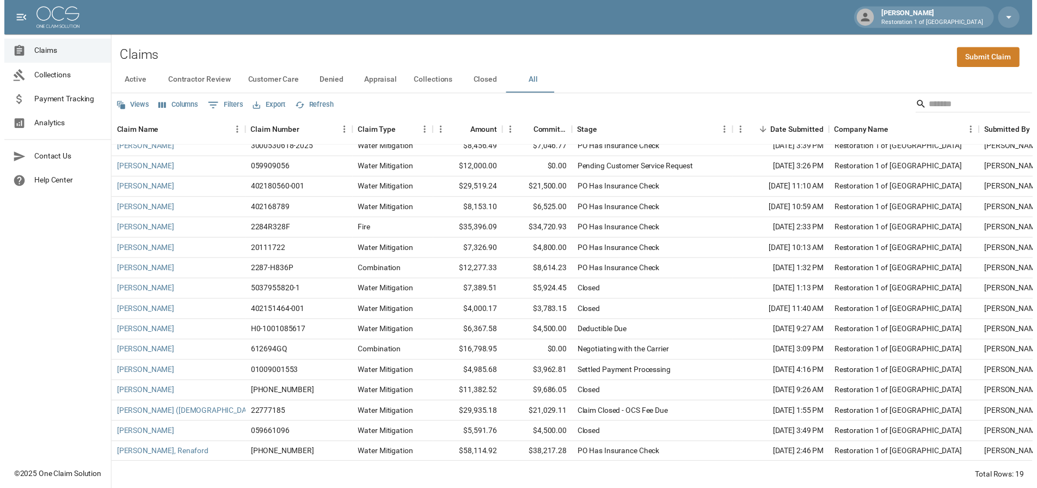
scroll to position [81, 0]
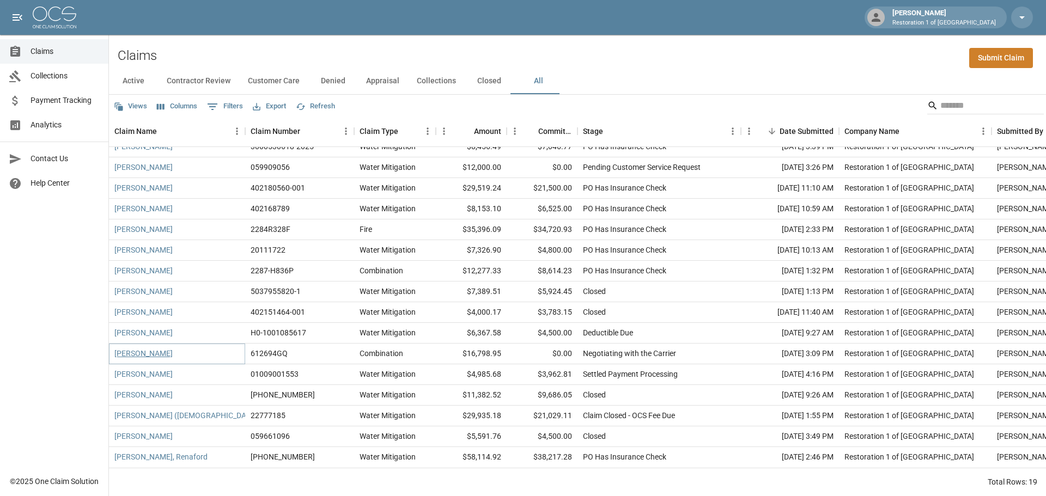
click at [137, 348] on link "[PERSON_NAME]" at bounding box center [143, 353] width 58 height 11
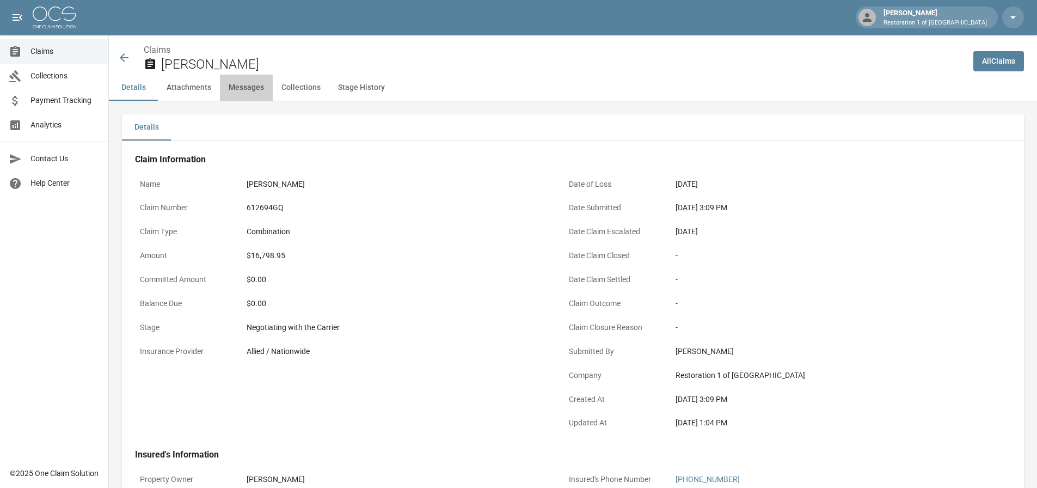
click at [247, 84] on button "Messages" at bounding box center [246, 88] width 53 height 26
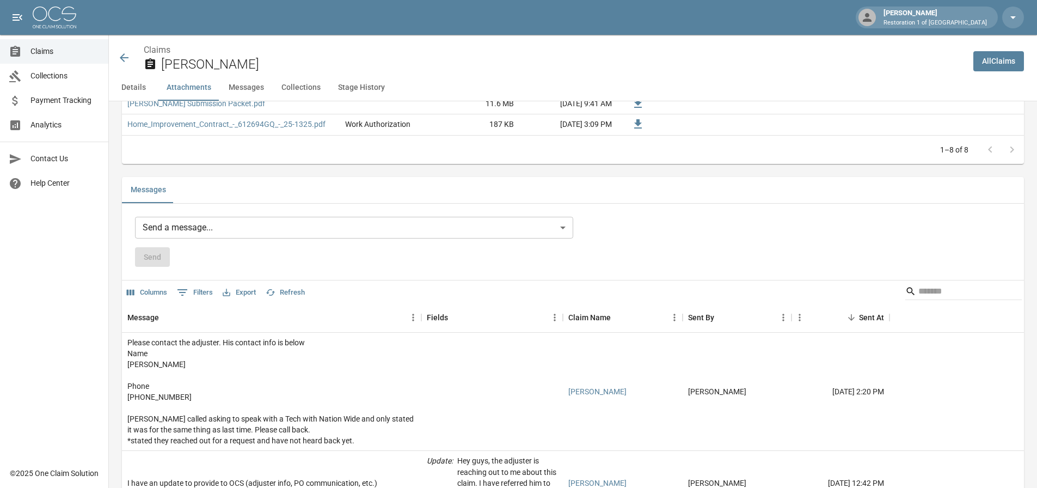
scroll to position [920, 0]
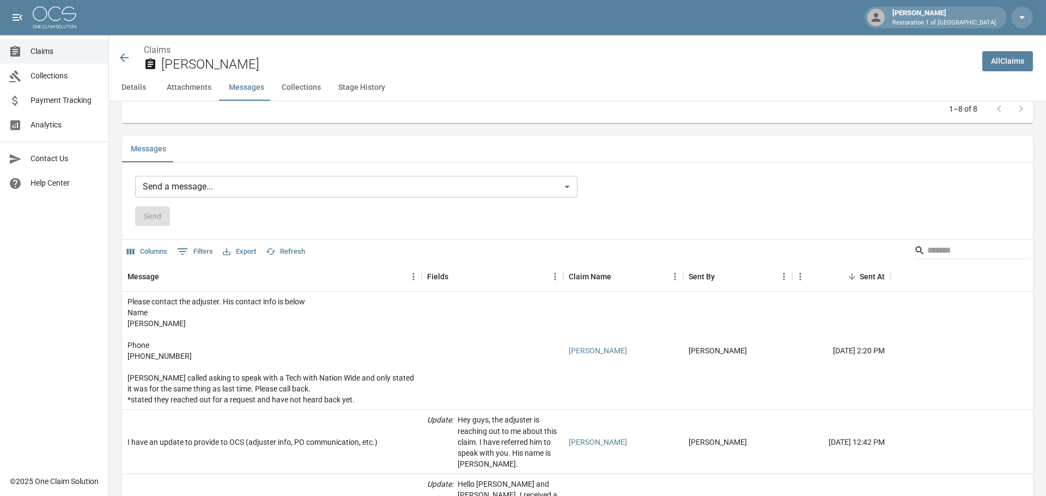
click at [210, 190] on body "[PERSON_NAME] Restoration 1 of Grand Rapids Claims Collections Payment Tracking…" at bounding box center [523, 92] width 1046 height 2024
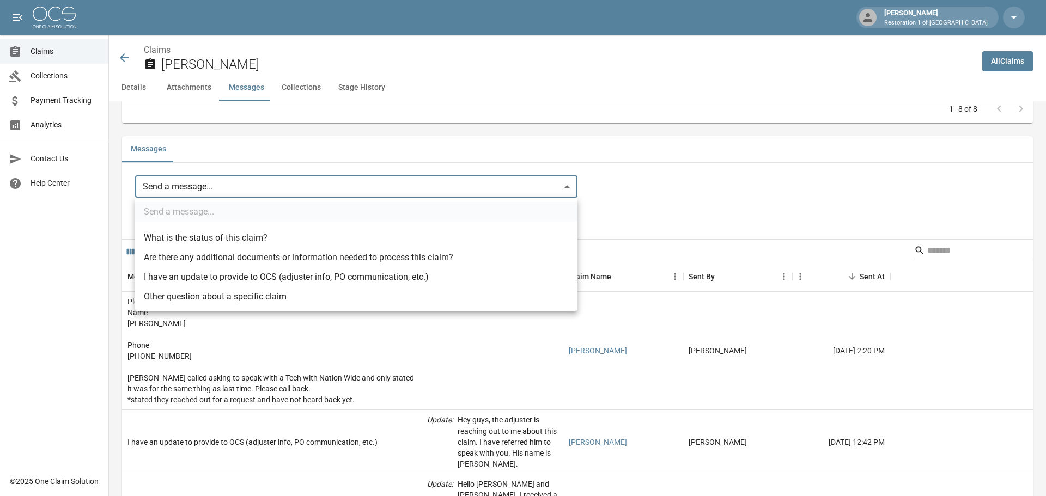
click at [206, 239] on li "What is the status of this claim?" at bounding box center [356, 238] width 442 height 20
type input "**********"
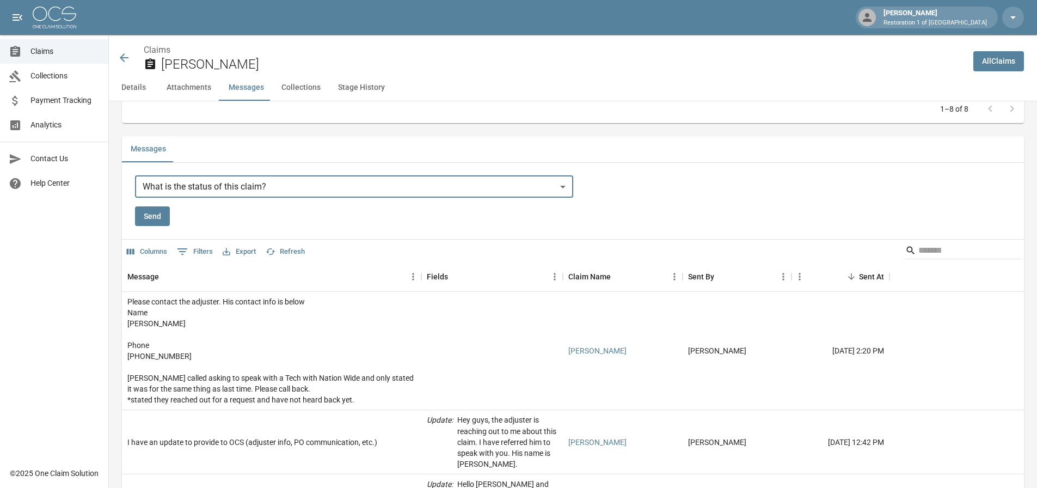
click at [148, 219] on button "Send" at bounding box center [152, 216] width 35 height 20
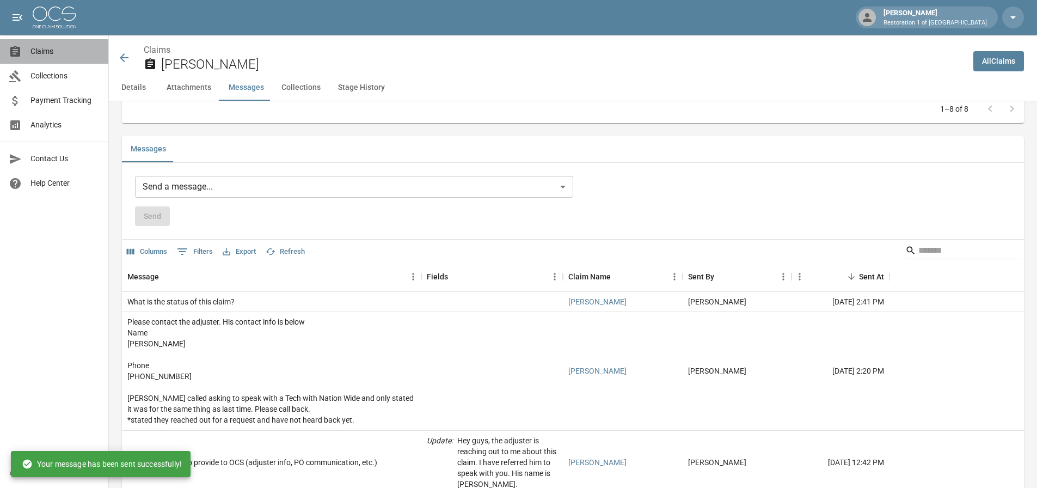
click at [57, 56] on span "Claims" at bounding box center [64, 51] width 69 height 11
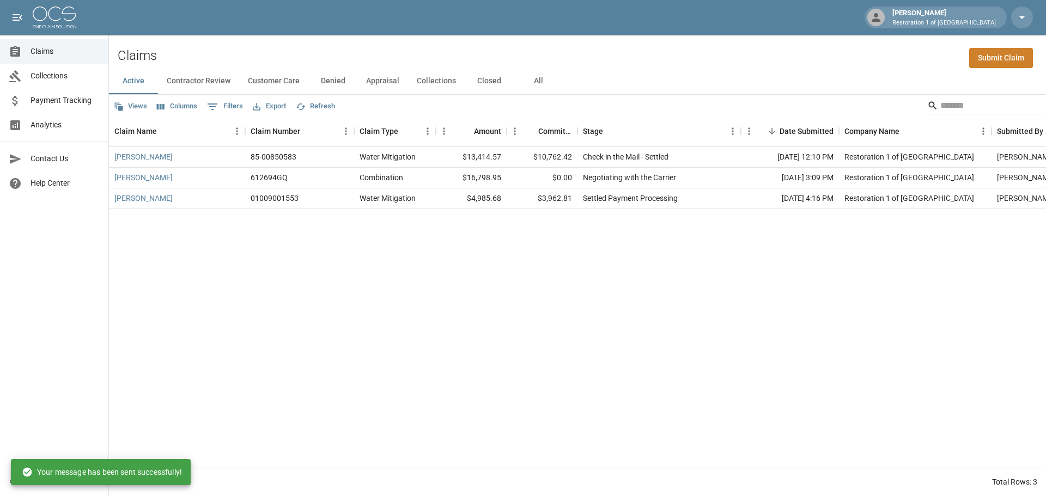
click at [533, 80] on button "All" at bounding box center [538, 81] width 49 height 26
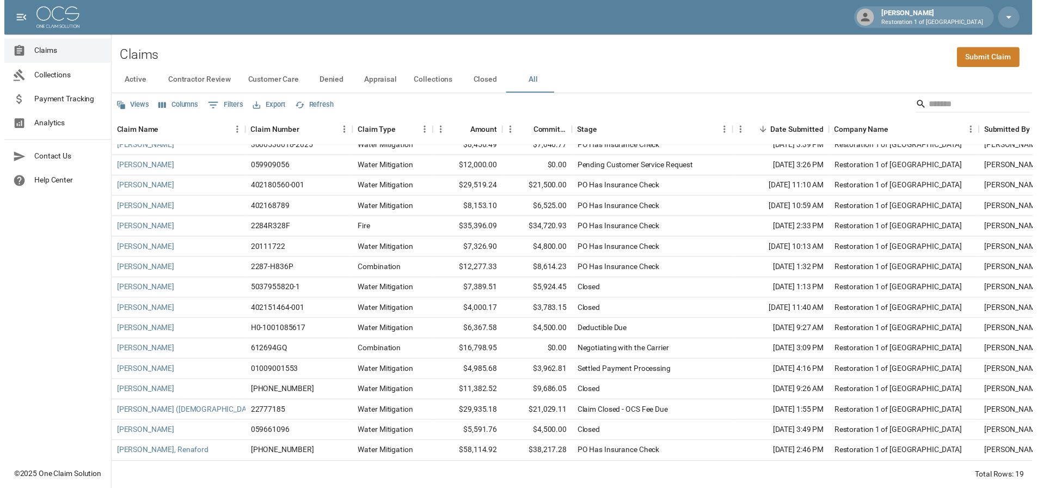
scroll to position [81, 0]
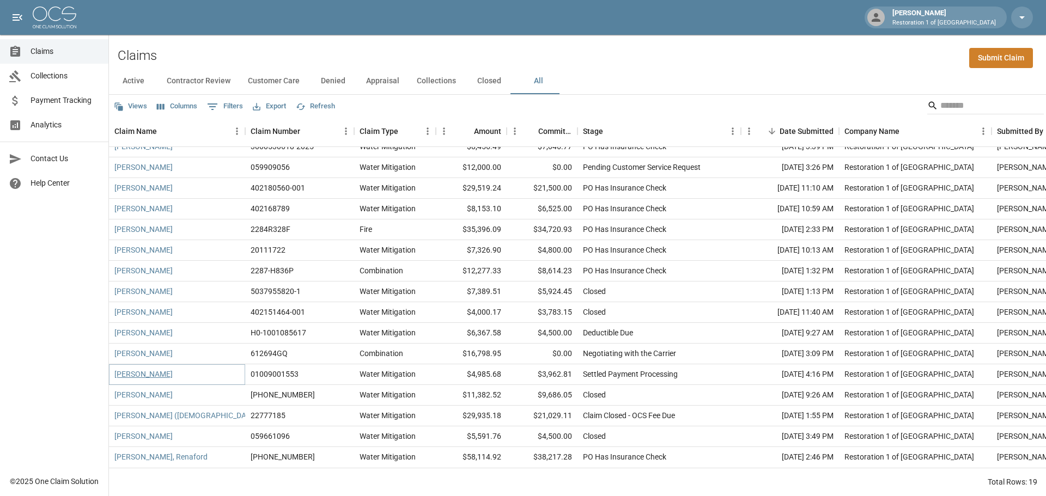
click at [126, 369] on link "[PERSON_NAME]" at bounding box center [143, 374] width 58 height 11
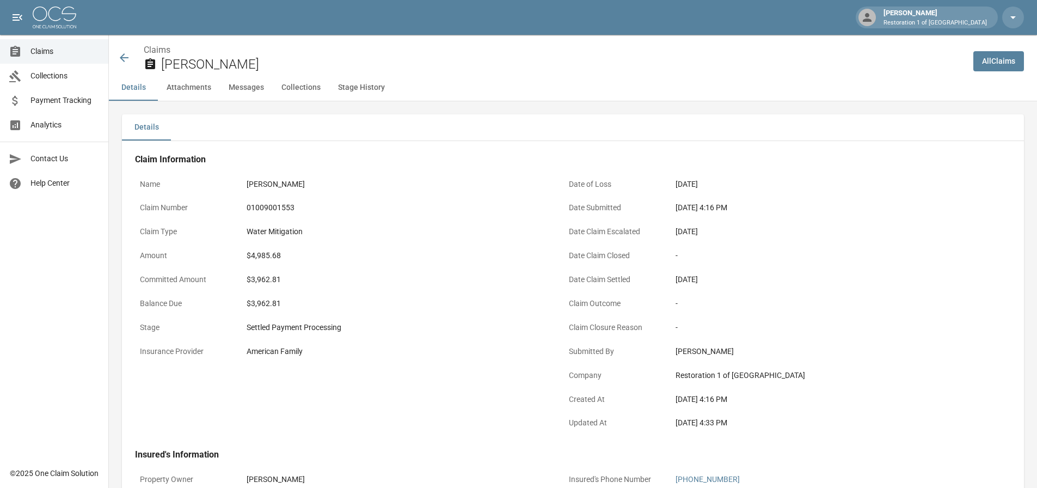
click at [373, 233] on div "Water Mitigation" at bounding box center [397, 231] width 300 height 11
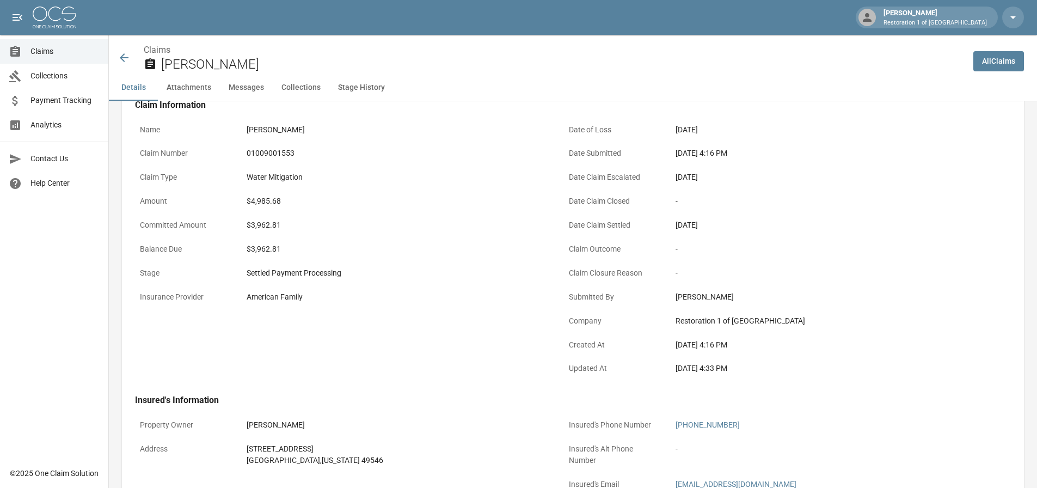
click at [241, 84] on button "Messages" at bounding box center [246, 88] width 53 height 26
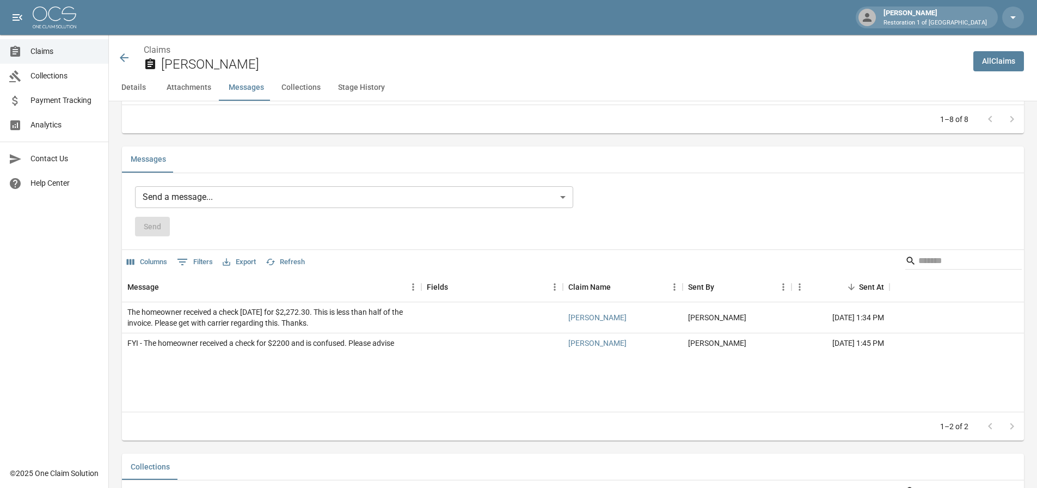
scroll to position [929, 0]
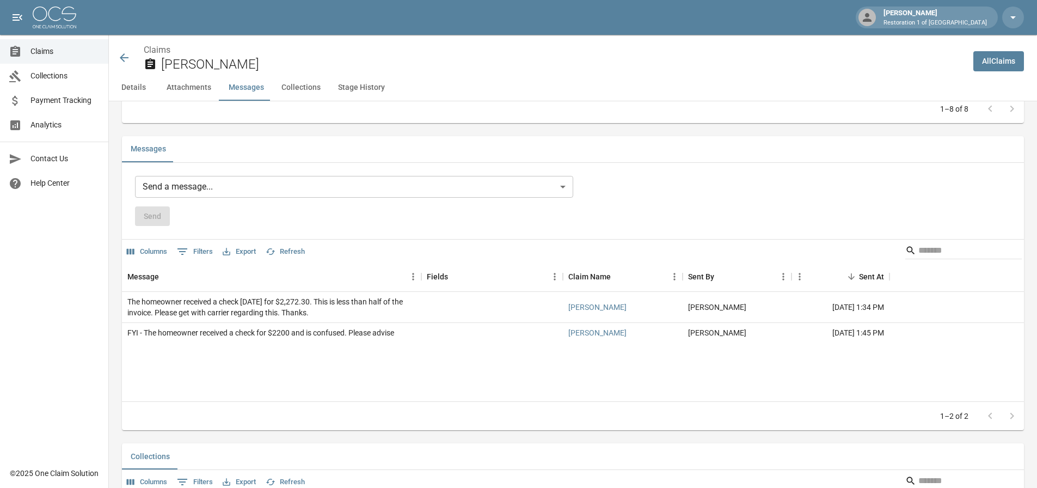
click at [713, 197] on div "Send a message... ​ Send" at bounding box center [573, 201] width 876 height 51
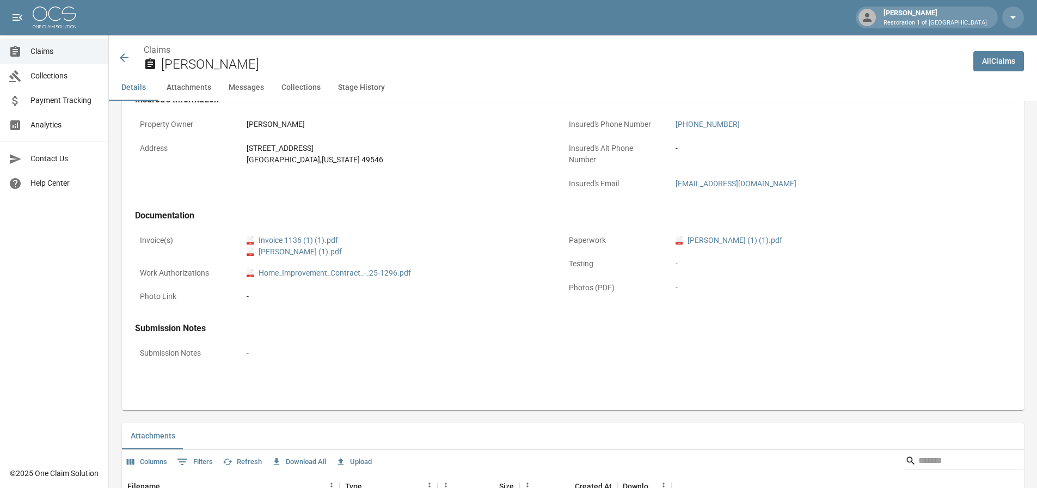
scroll to position [221, 0]
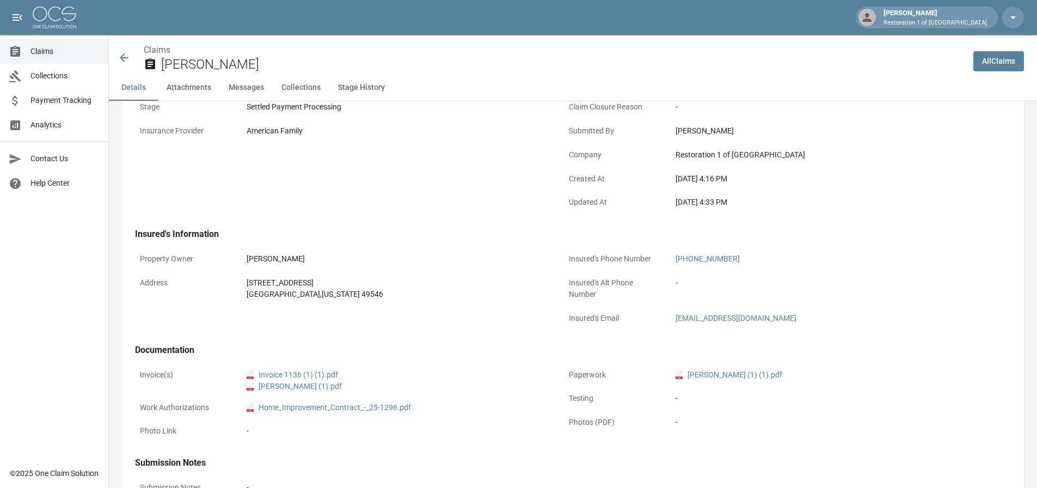
click at [247, 88] on button "Messages" at bounding box center [246, 88] width 53 height 26
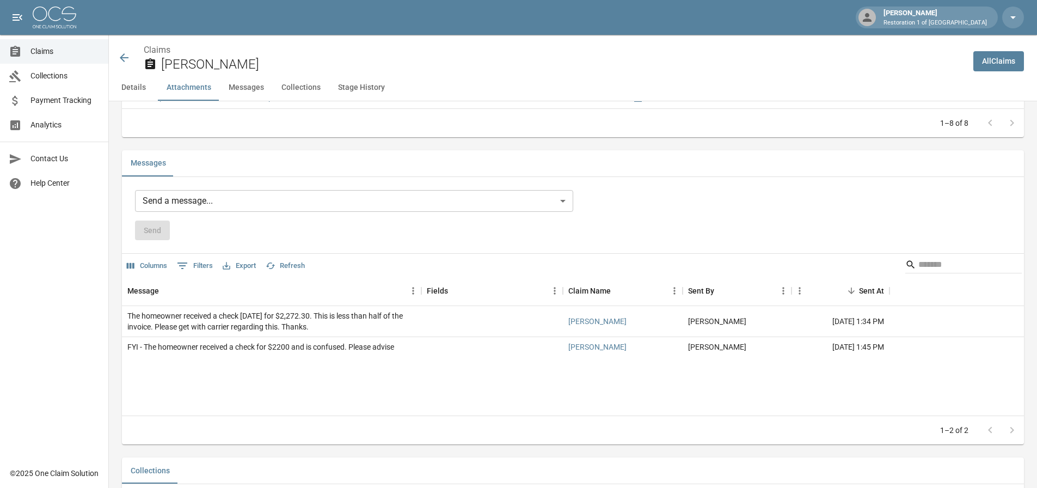
scroll to position [929, 0]
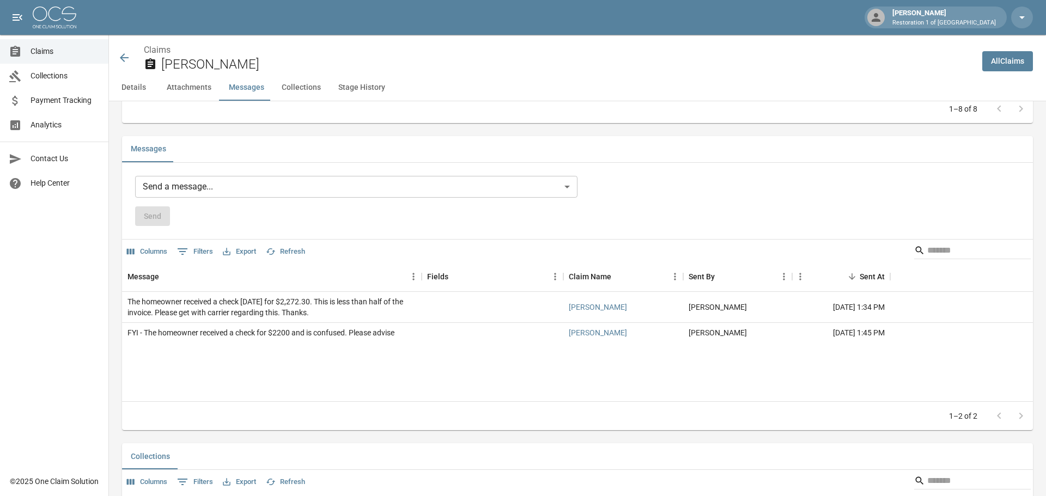
click at [236, 177] on body "[PERSON_NAME] Restoration 1 of Grand Rapids Claims Collections Payment Tracking…" at bounding box center [523, 63] width 1046 height 1984
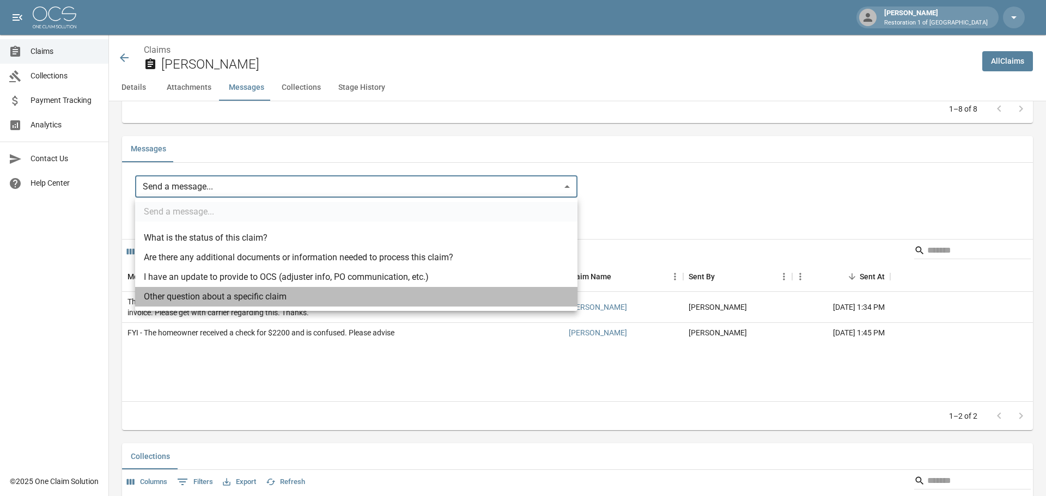
click at [286, 297] on li "Other question about a specific claim" at bounding box center [356, 297] width 442 height 20
type input "**********"
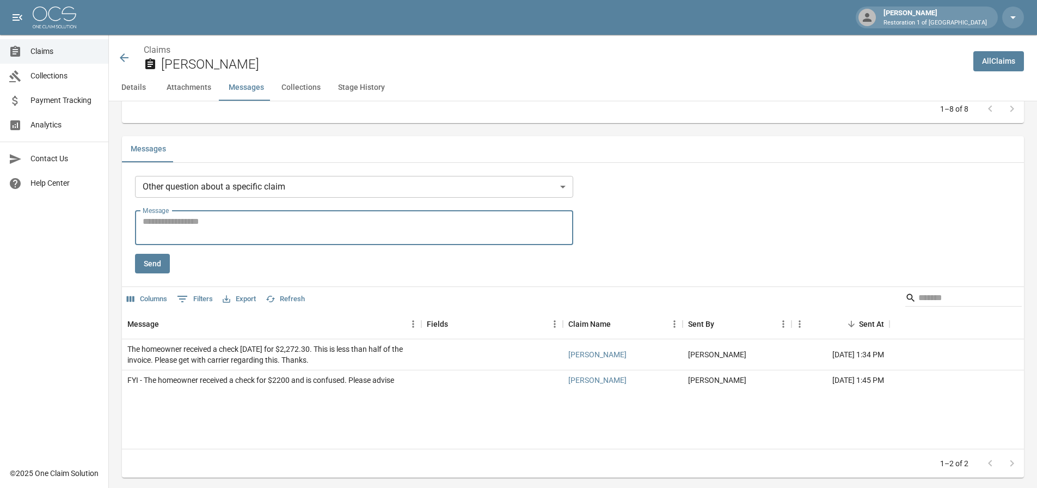
click at [221, 235] on textarea "Message" at bounding box center [354, 227] width 423 height 25
type textarea "**********"
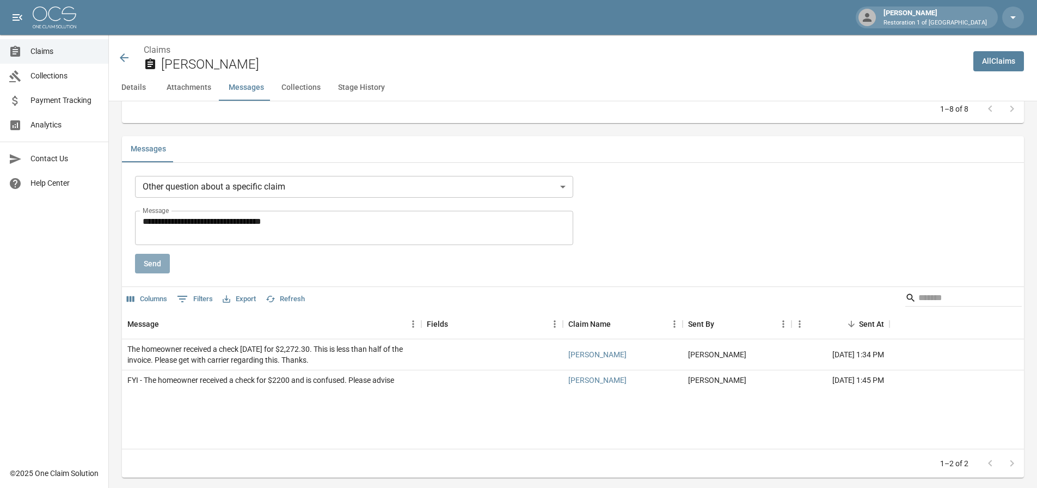
click at [162, 264] on button "Send" at bounding box center [152, 264] width 35 height 20
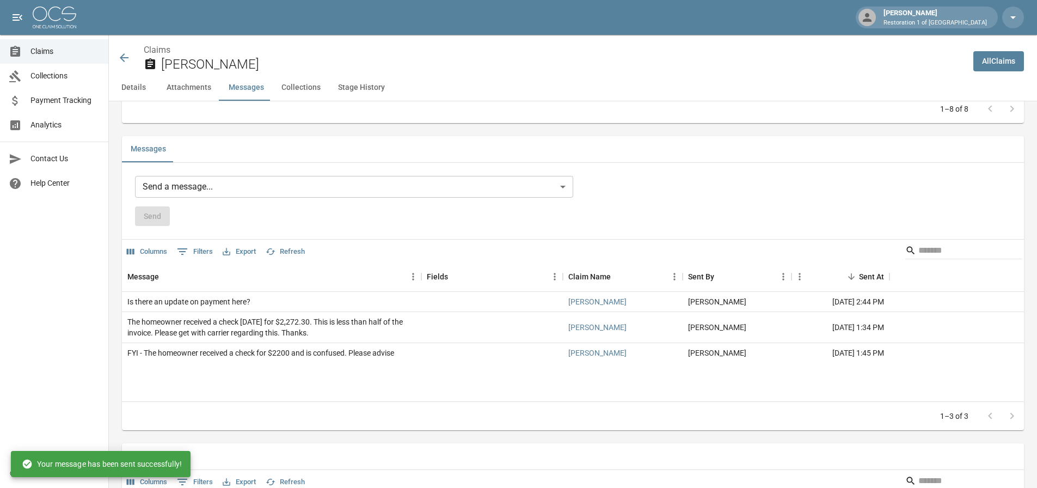
click at [34, 50] on span "Claims" at bounding box center [64, 51] width 69 height 11
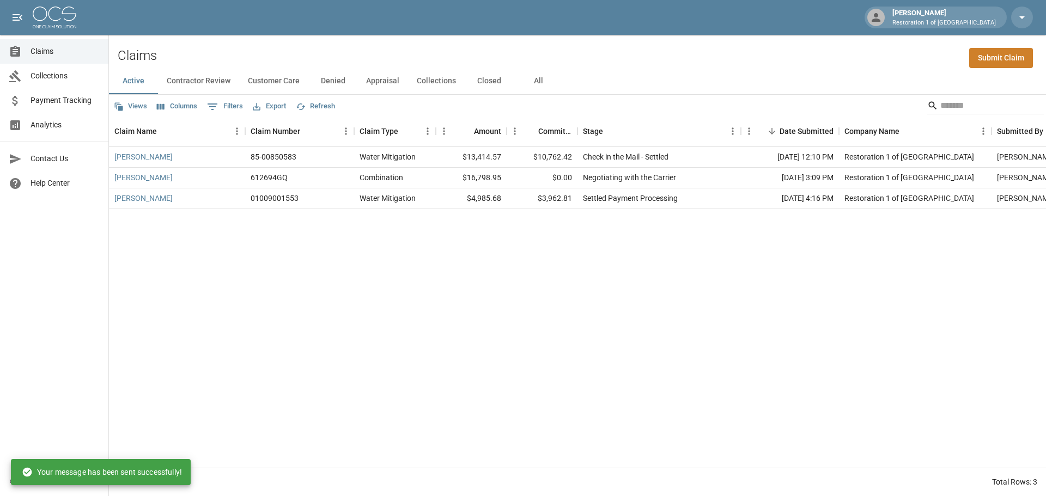
drag, startPoint x: 535, startPoint y: 81, endPoint x: 540, endPoint y: 112, distance: 31.9
click at [536, 81] on button "All" at bounding box center [538, 81] width 49 height 26
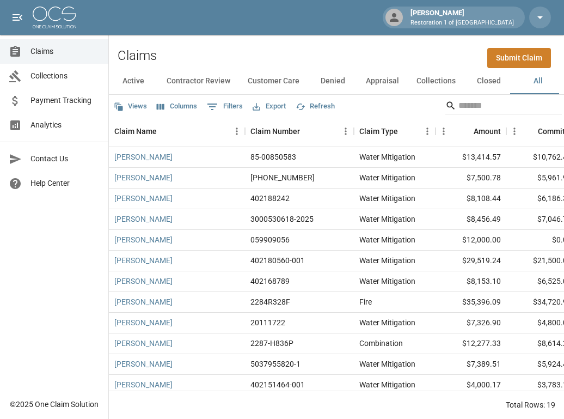
click at [41, 359] on div "Claims Collections Payment Tracking Analytics Contact Us Help Center" at bounding box center [54, 196] width 108 height 392
